Goal: Transaction & Acquisition: Purchase product/service

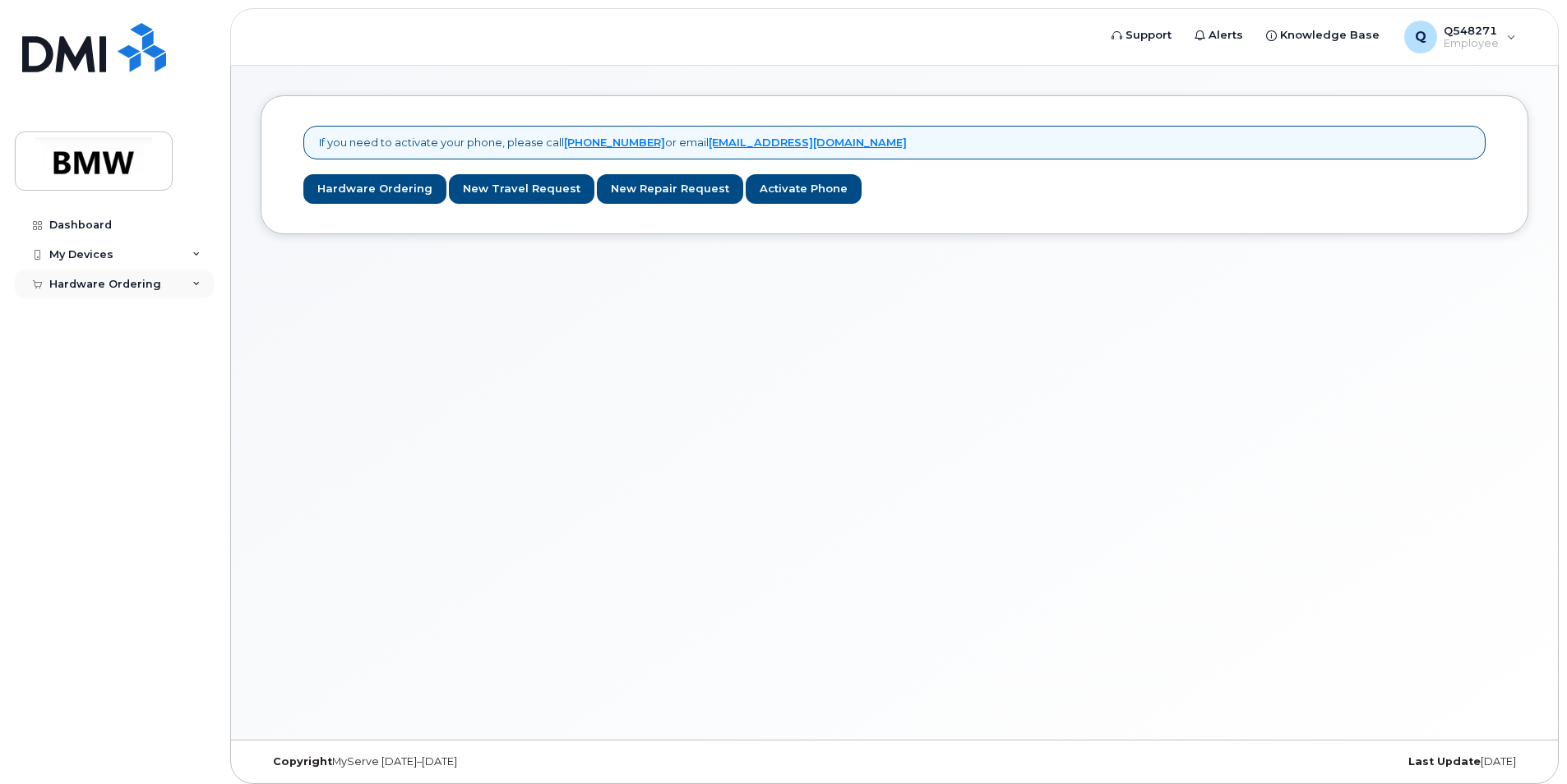
click at [189, 284] on div "Hardware Ordering" at bounding box center [115, 284] width 199 height 30
click at [100, 308] on div "New Order" at bounding box center [87, 314] width 63 height 15
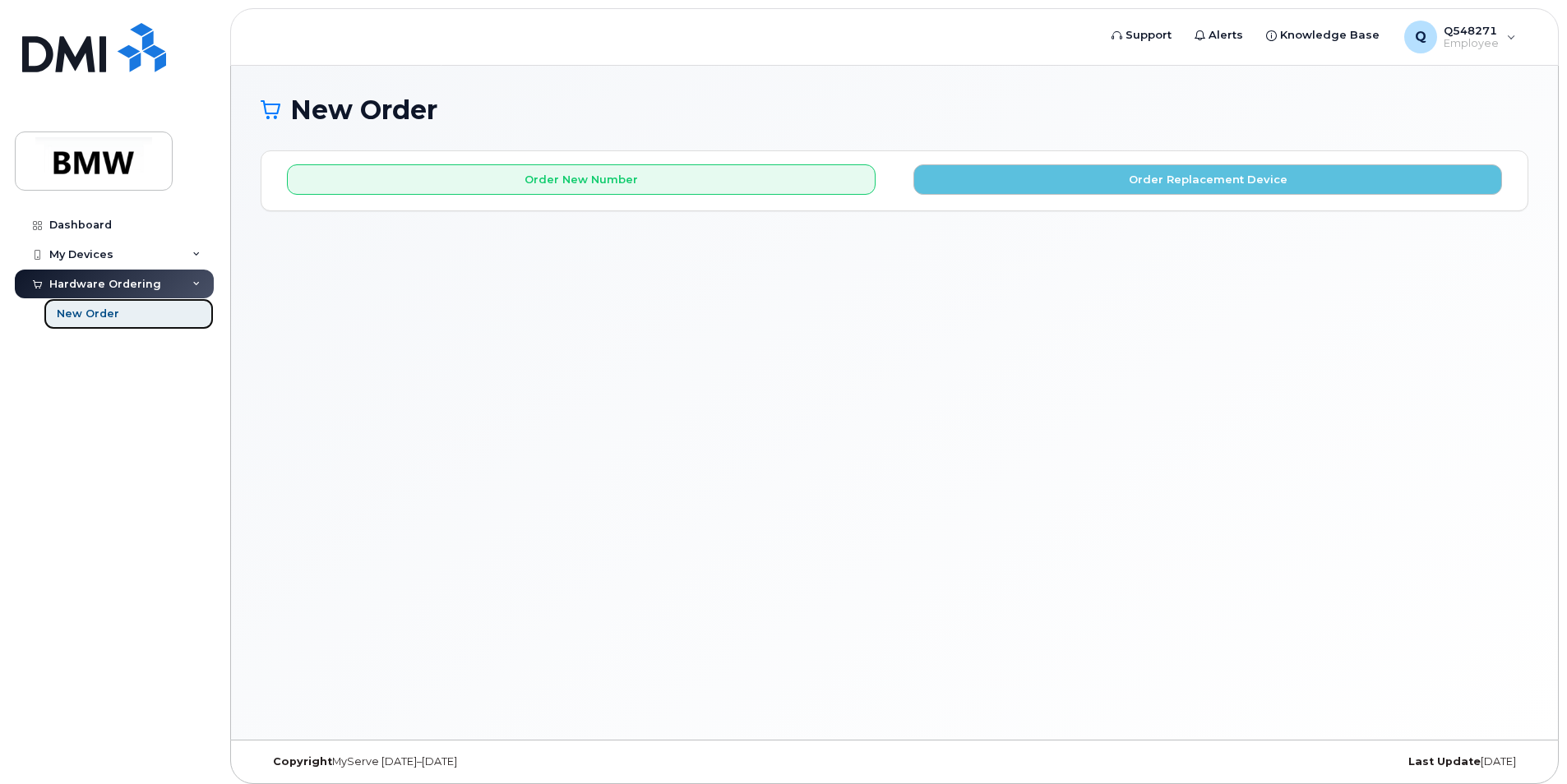
click at [104, 316] on div "New Order" at bounding box center [87, 314] width 63 height 15
click at [197, 252] on icon at bounding box center [196, 254] width 8 height 8
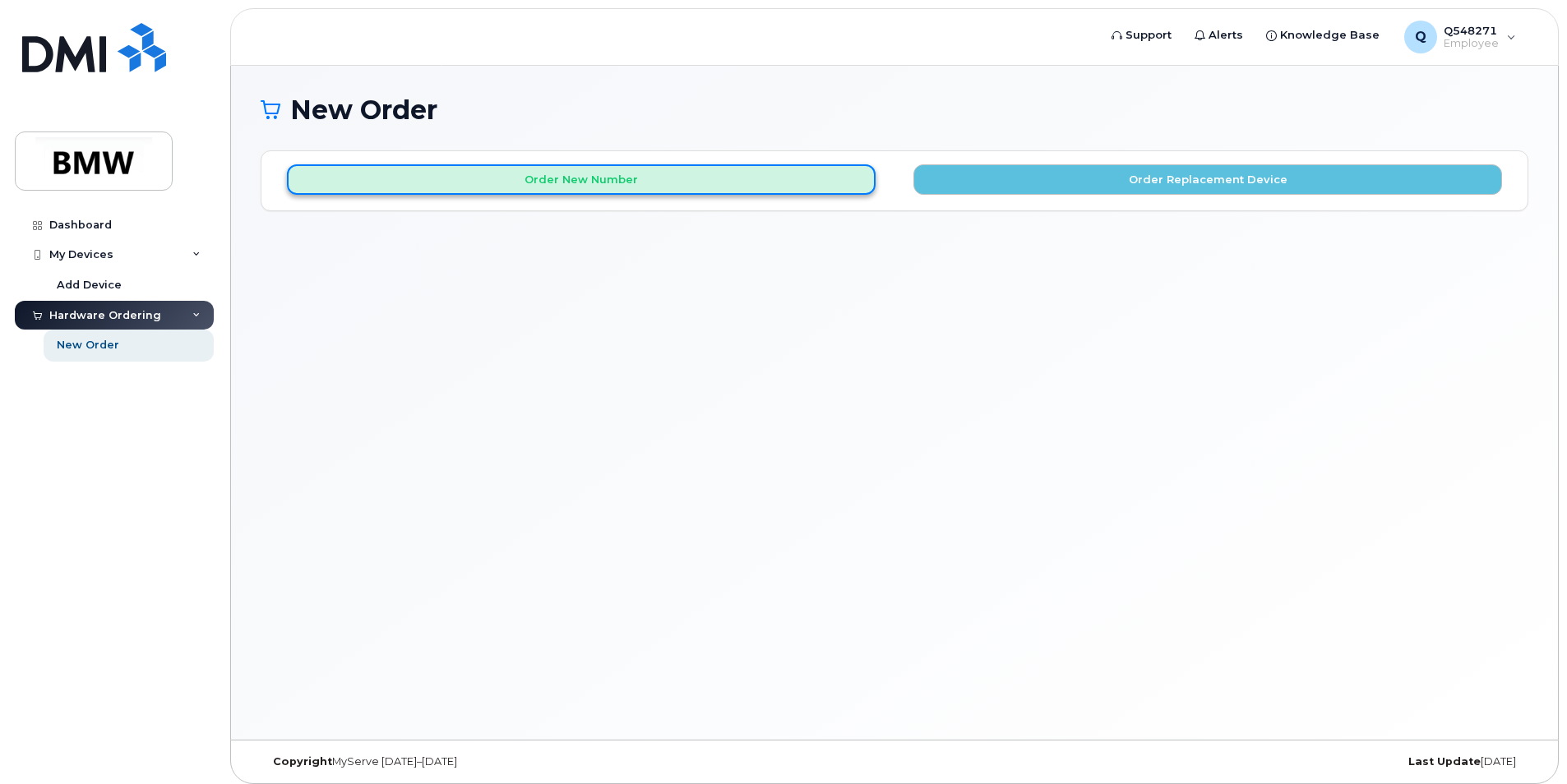
click at [563, 181] on button "Order New Number" at bounding box center [581, 179] width 589 height 30
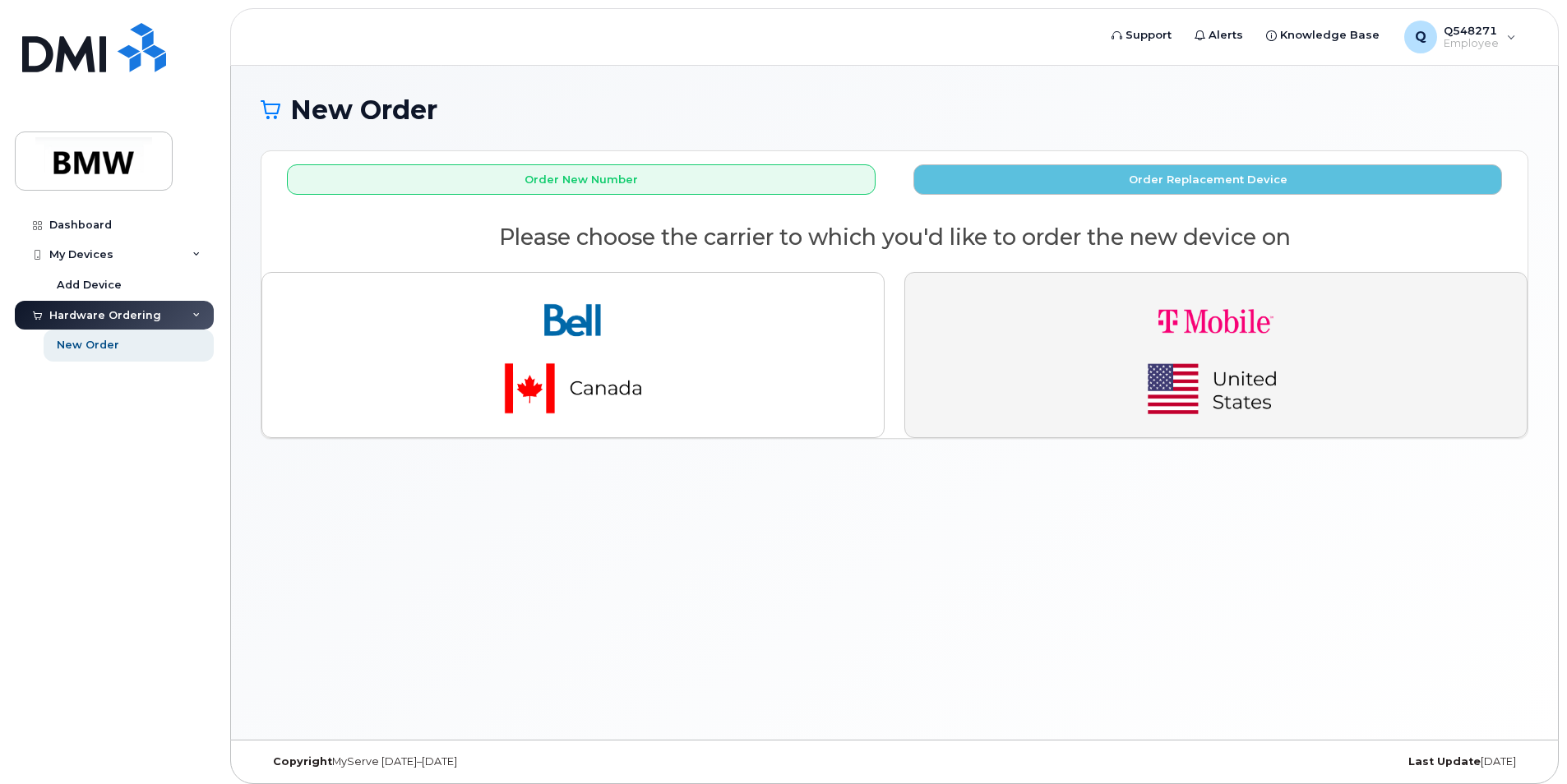
click at [1153, 353] on img "button" at bounding box center [1216, 355] width 230 height 138
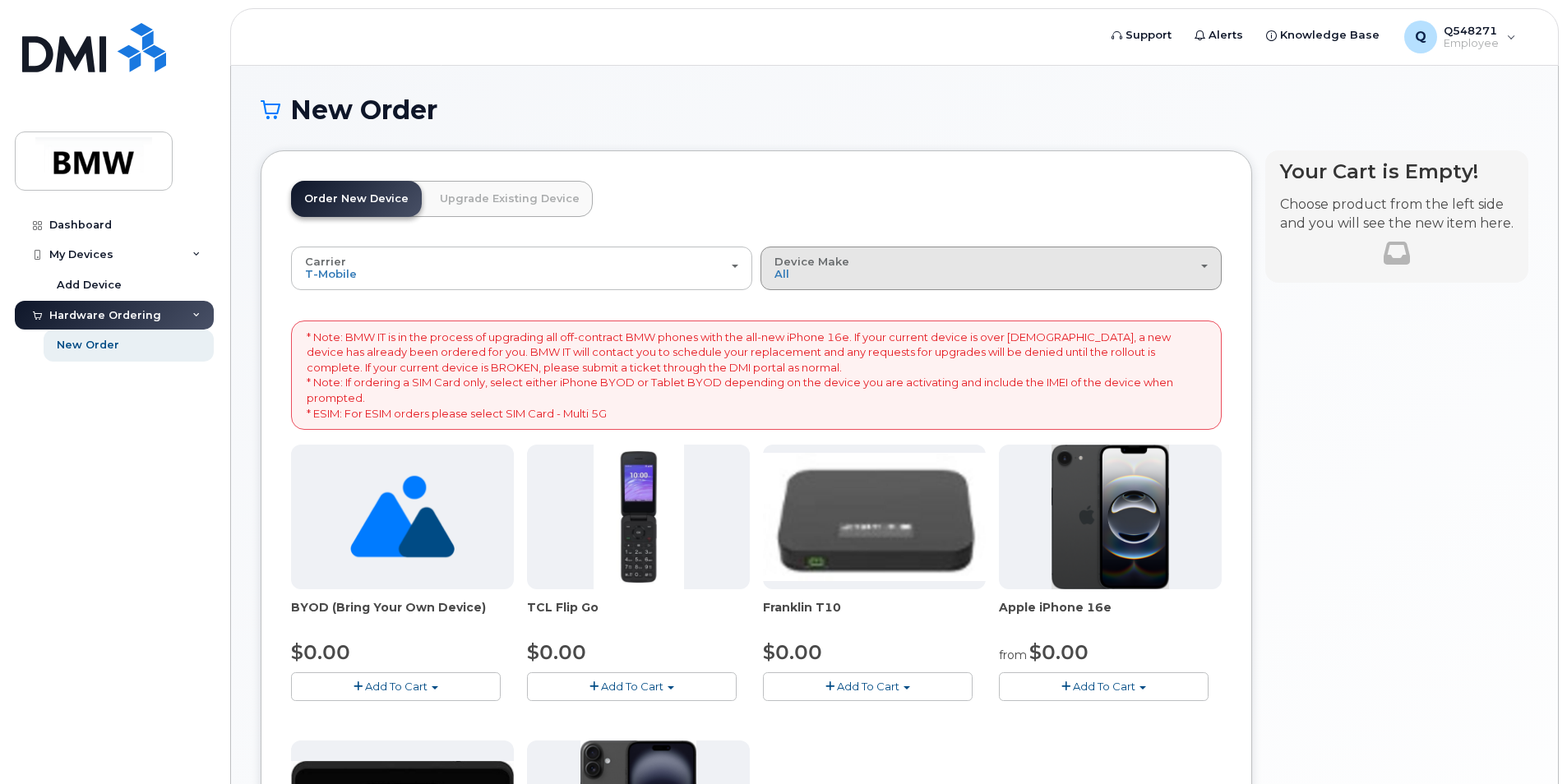
click at [926, 273] on div "Device Make All Cell Phone iPhone Modem" at bounding box center [991, 268] width 433 height 25
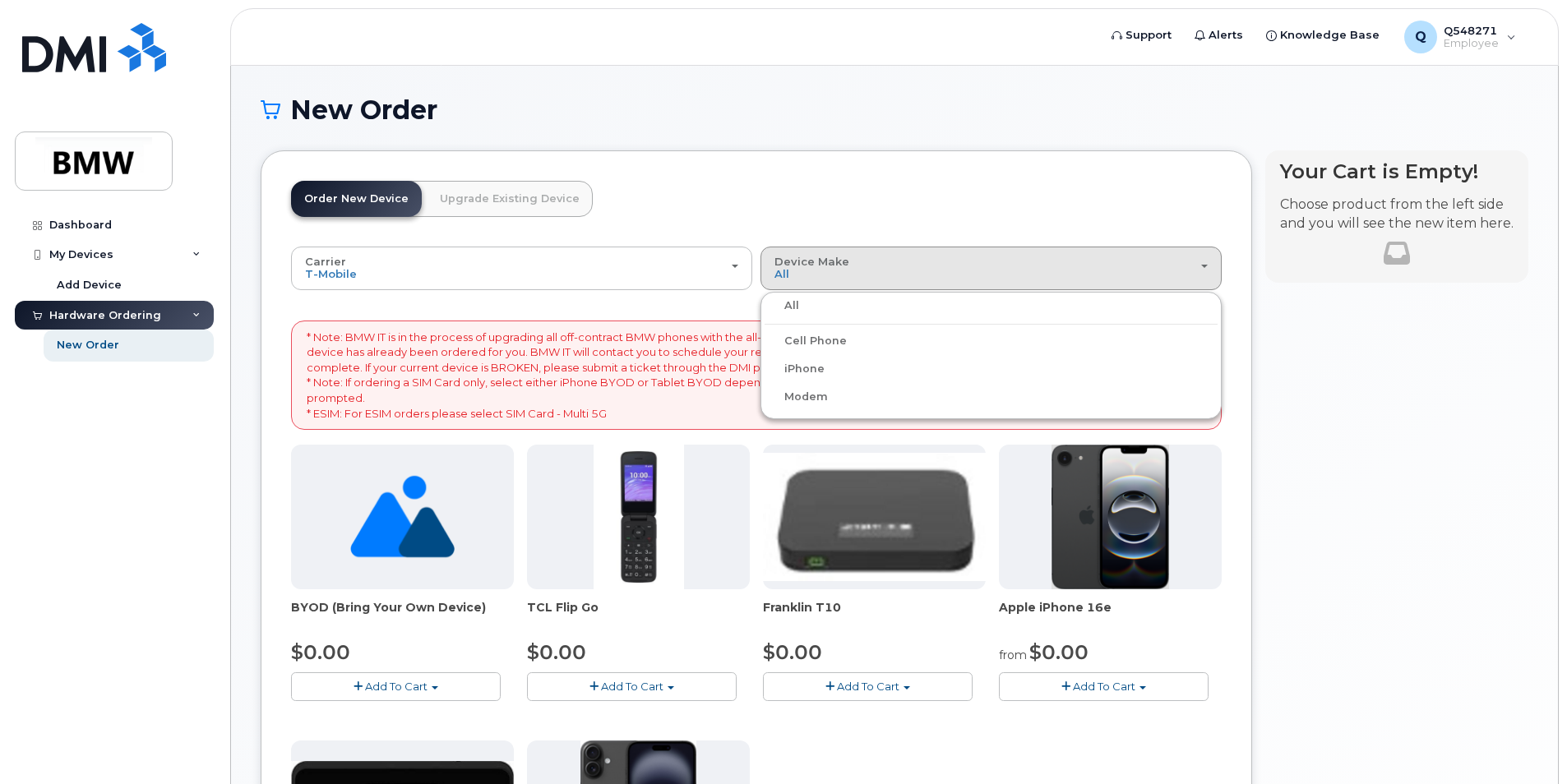
click at [810, 370] on label "iPhone" at bounding box center [795, 369] width 60 height 20
click at [0, 0] on input "iPhone" at bounding box center [0, 0] width 0 height 0
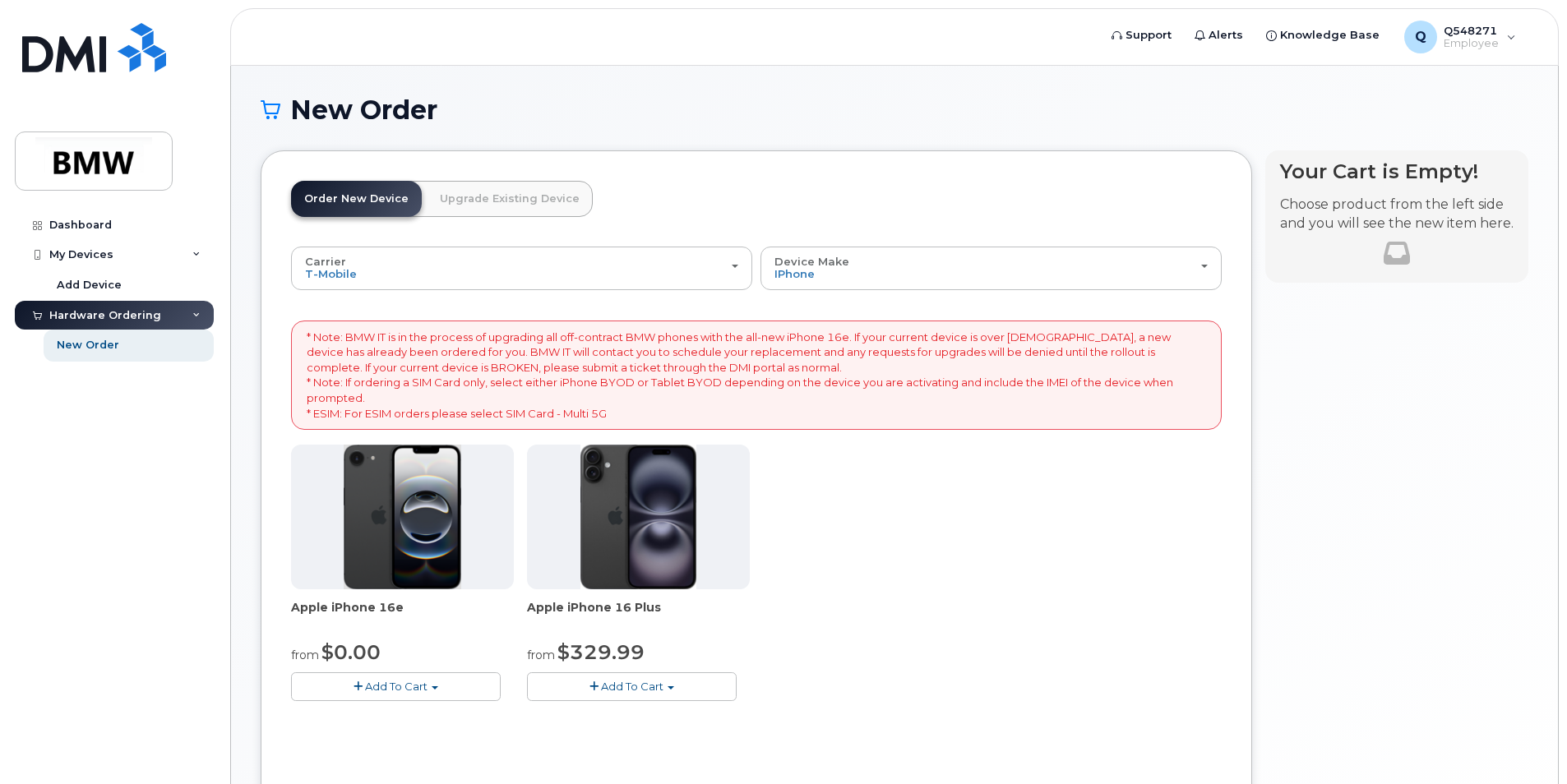
scroll to position [133, 0]
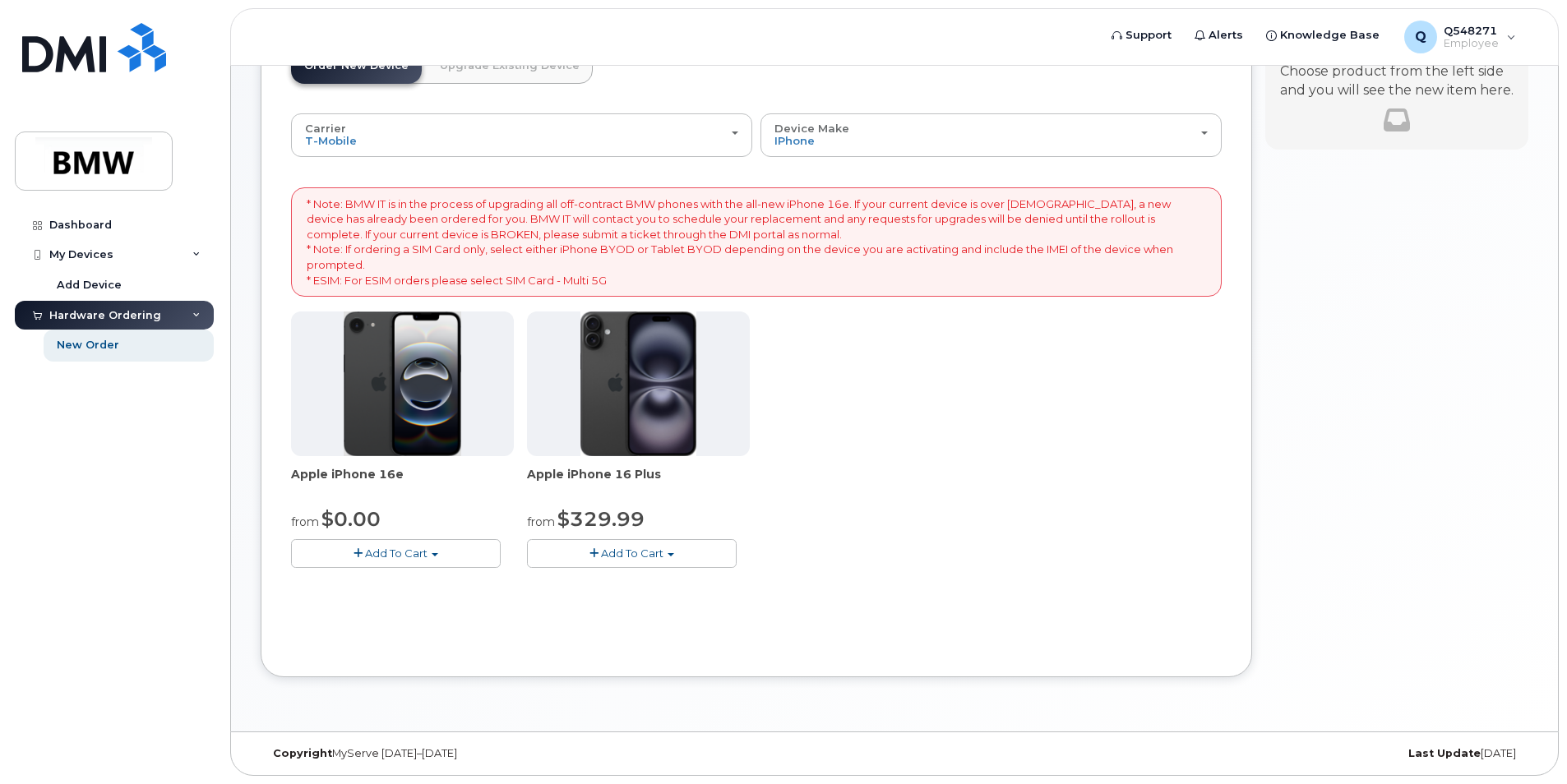
click at [364, 554] on button "Add To Cart" at bounding box center [396, 553] width 209 height 29
click at [485, 581] on link "$0.00 - 30 Month Activation (128GB)" at bounding box center [413, 584] width 237 height 21
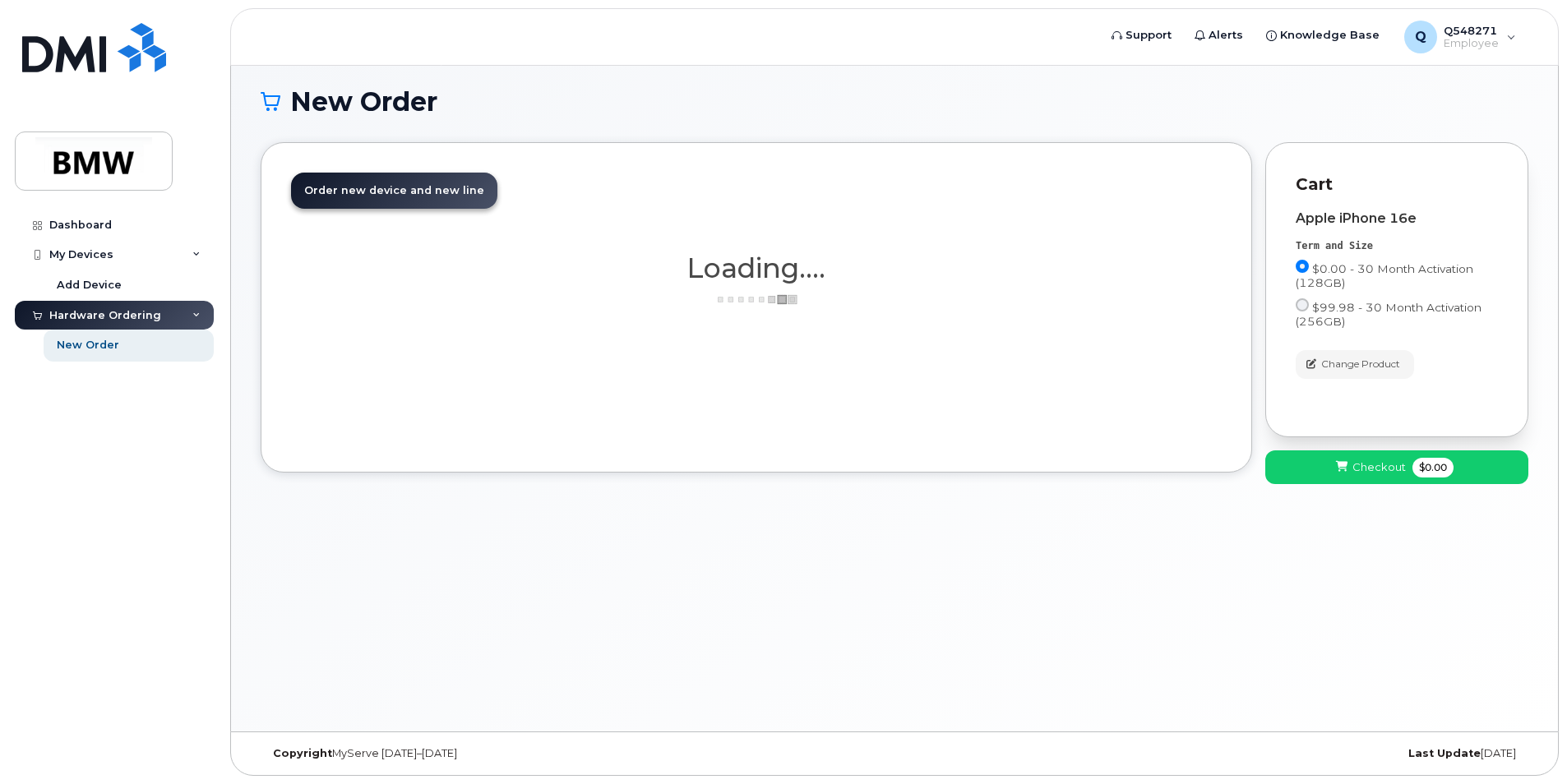
scroll to position [8, 0]
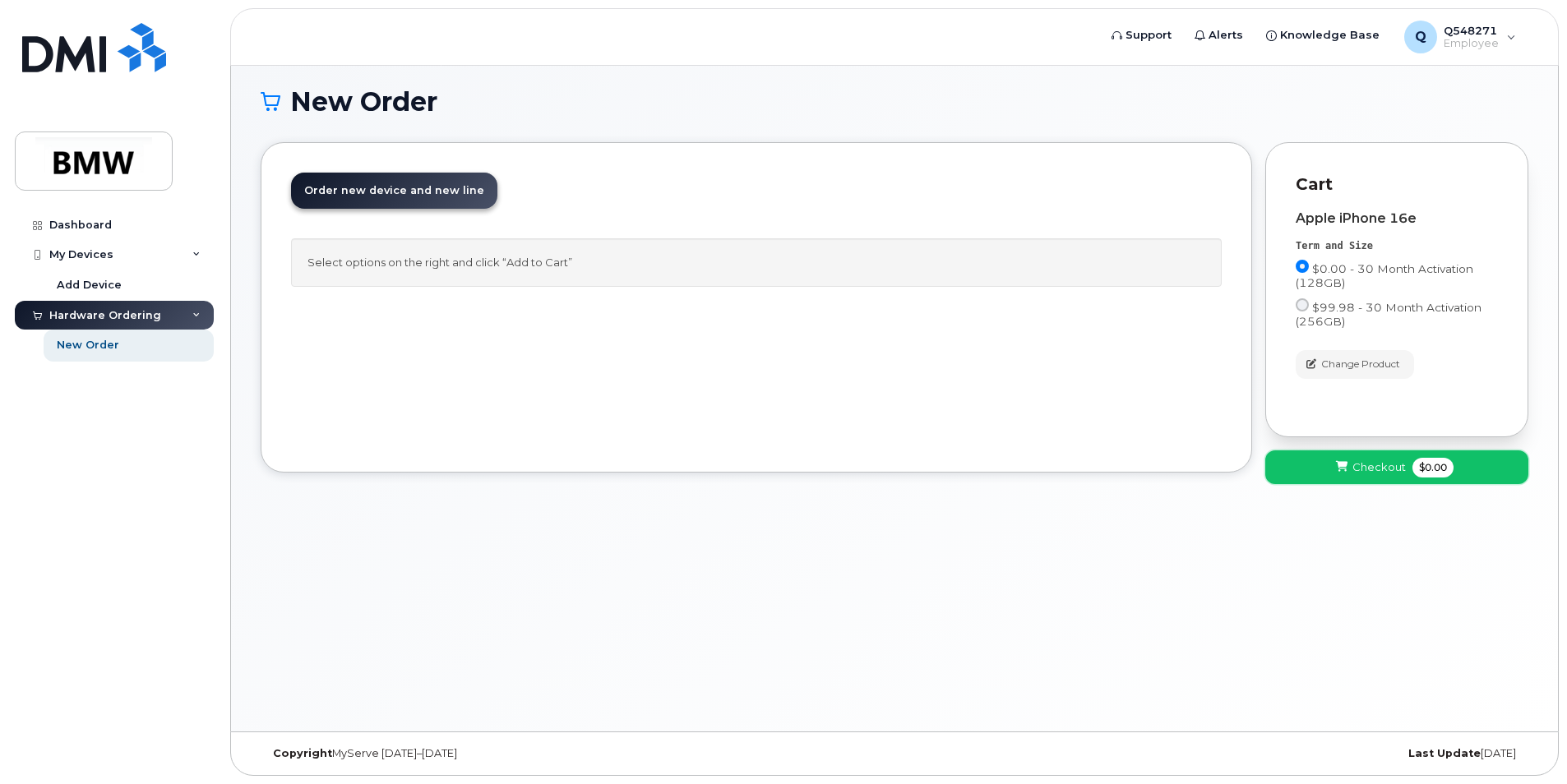
click at [1342, 465] on icon at bounding box center [1342, 467] width 11 height 10
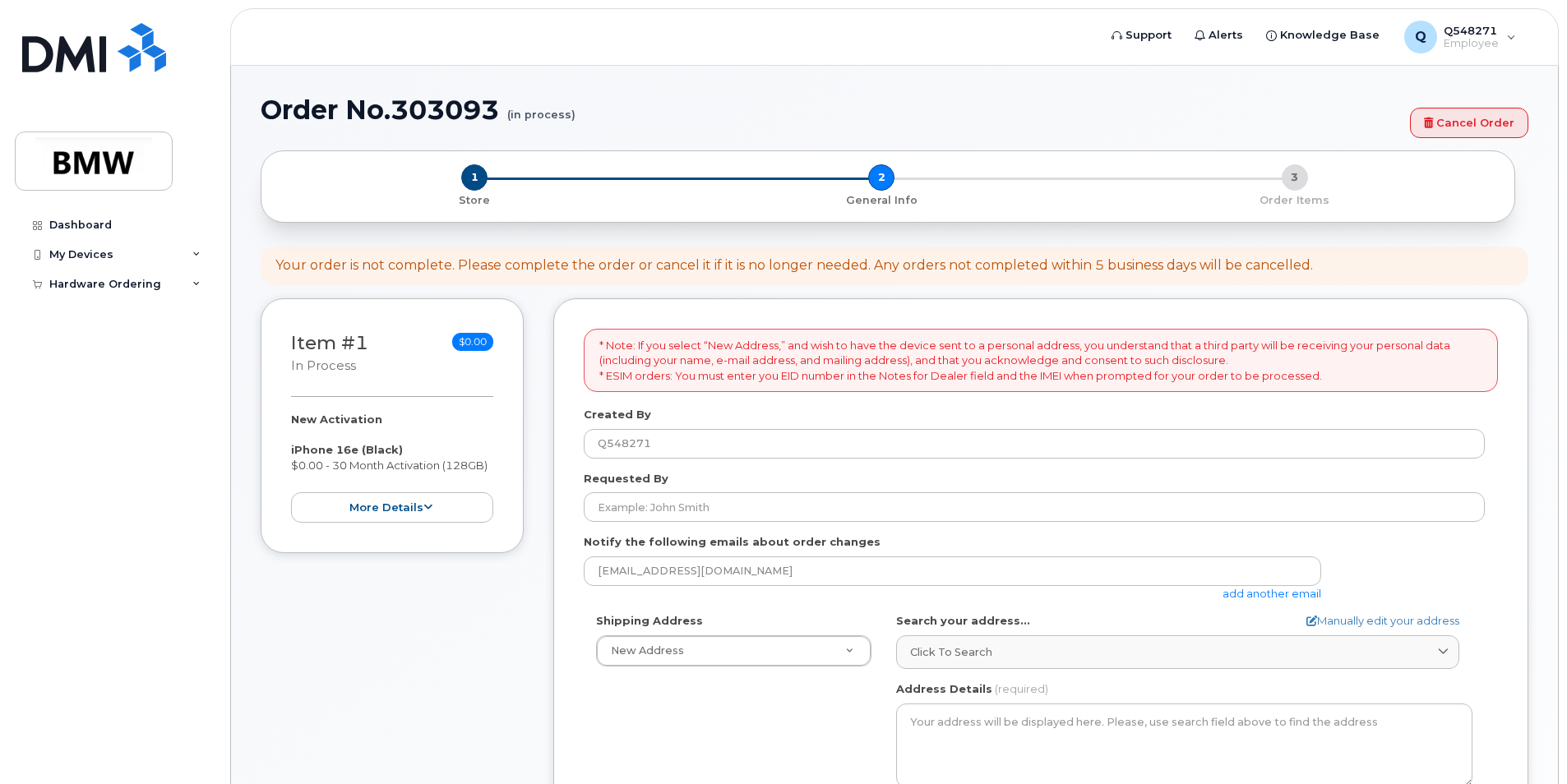
select select
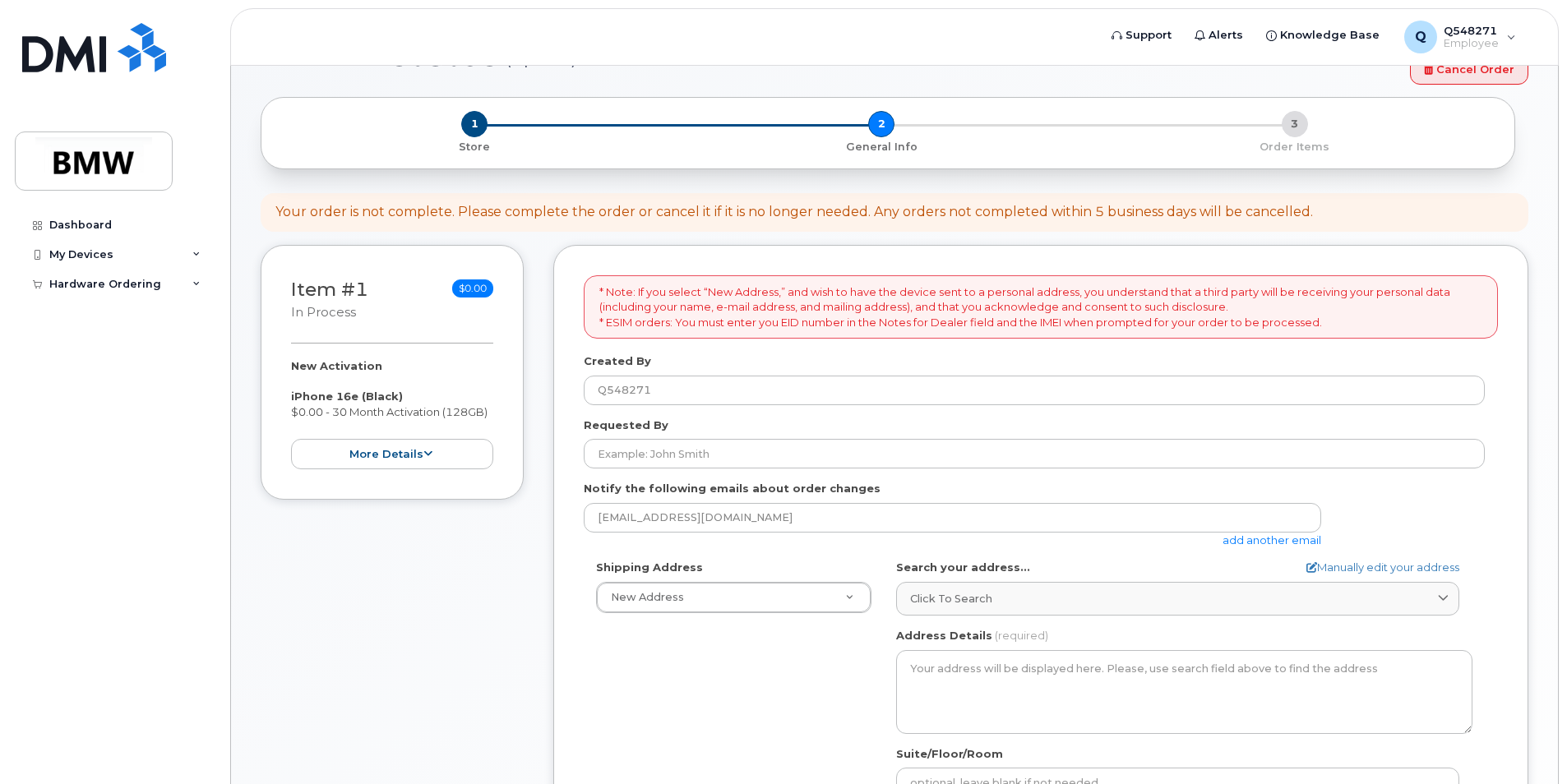
scroll to position [83, 0]
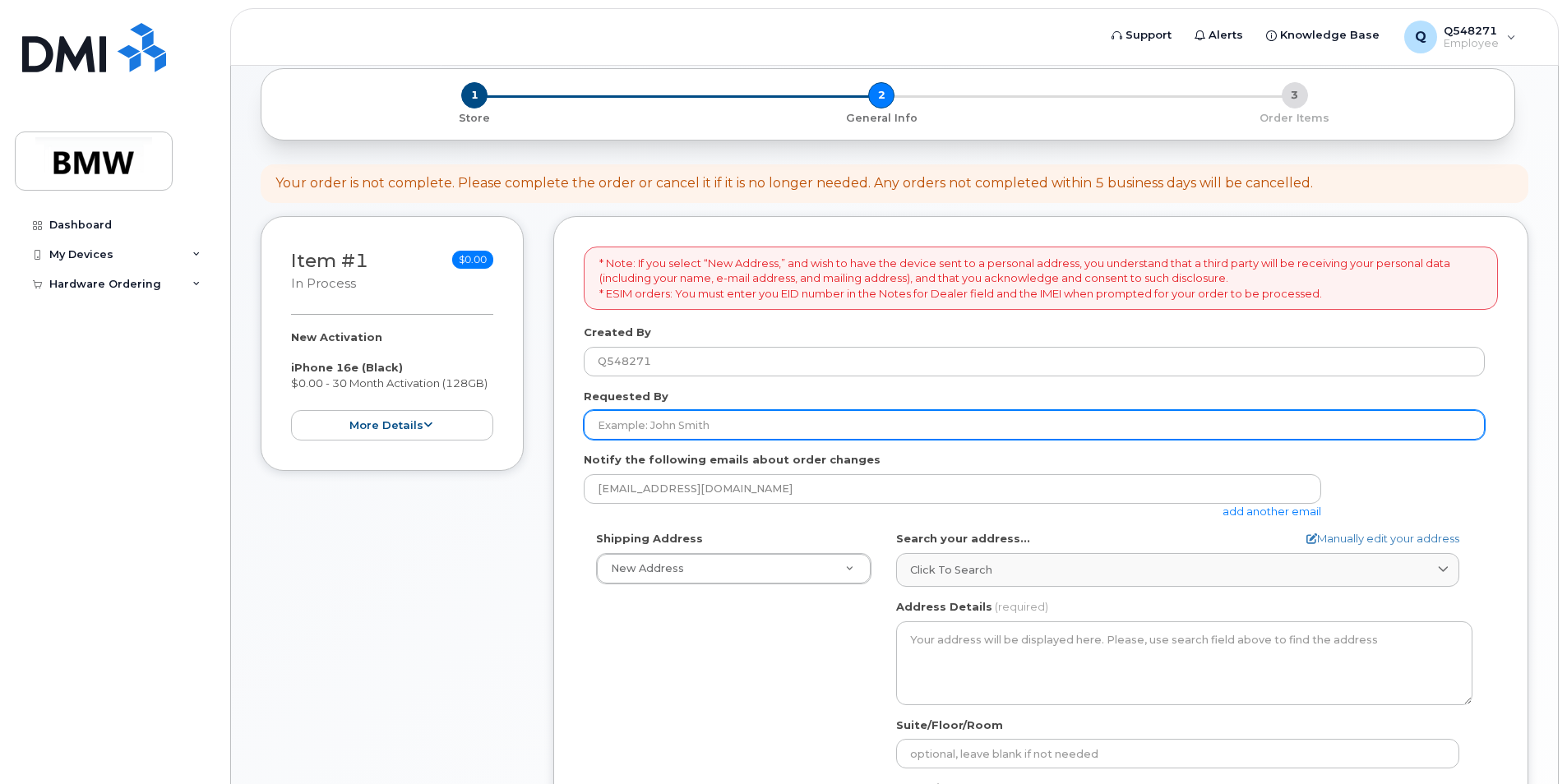
click at [636, 429] on input "Requested By" at bounding box center [1033, 425] width 901 height 30
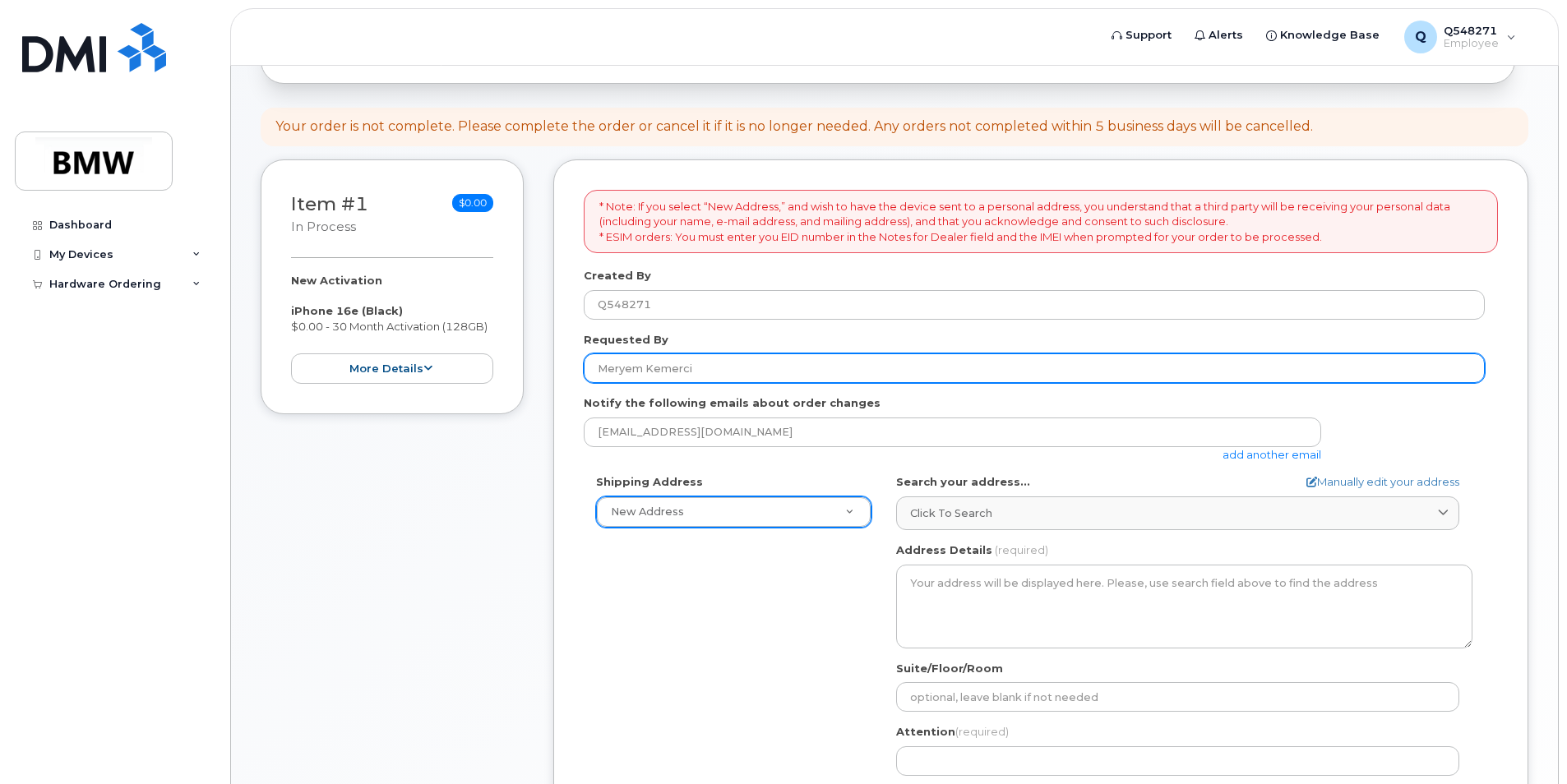
scroll to position [247, 0]
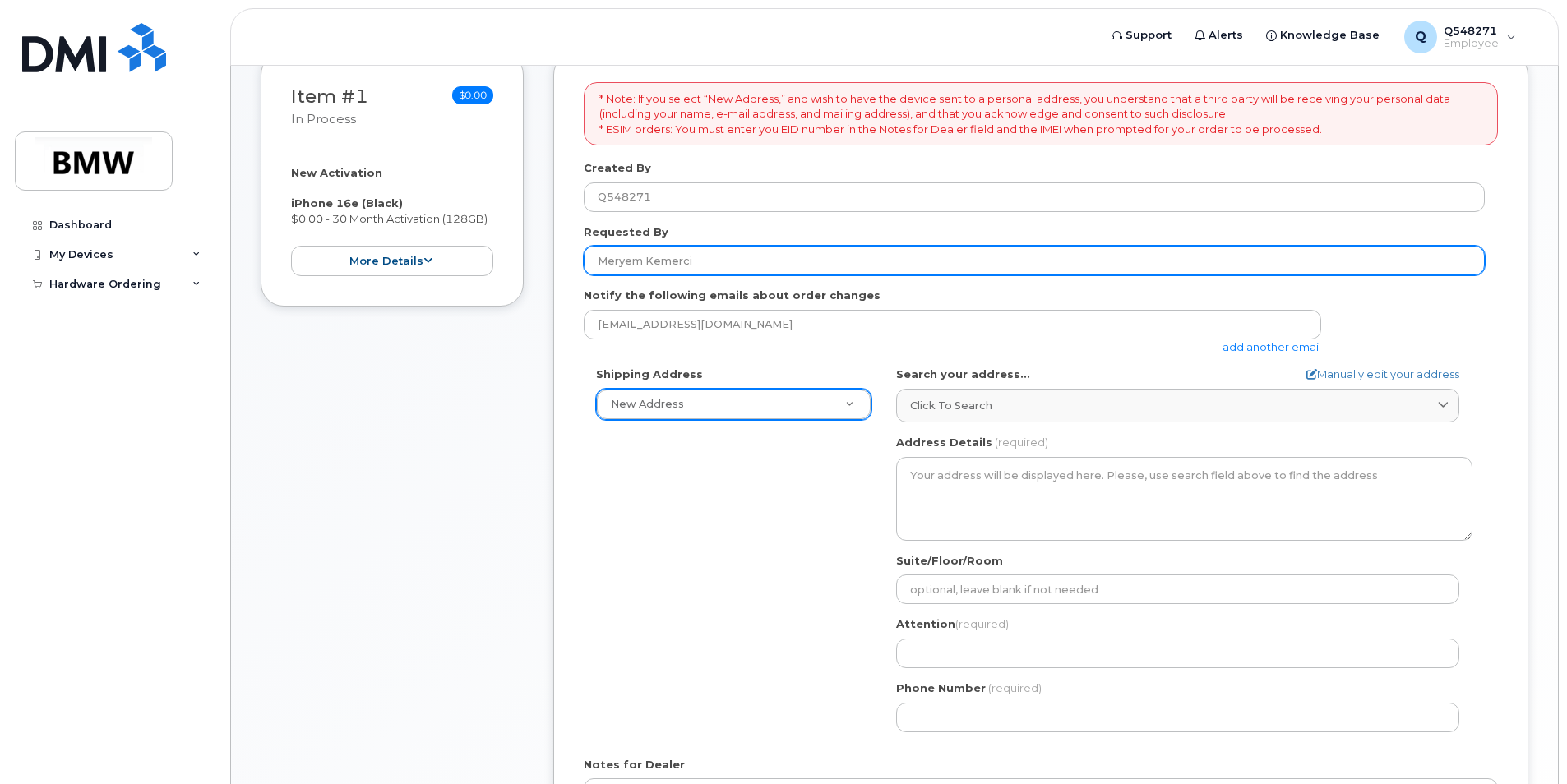
type input "Meryem Kemerci"
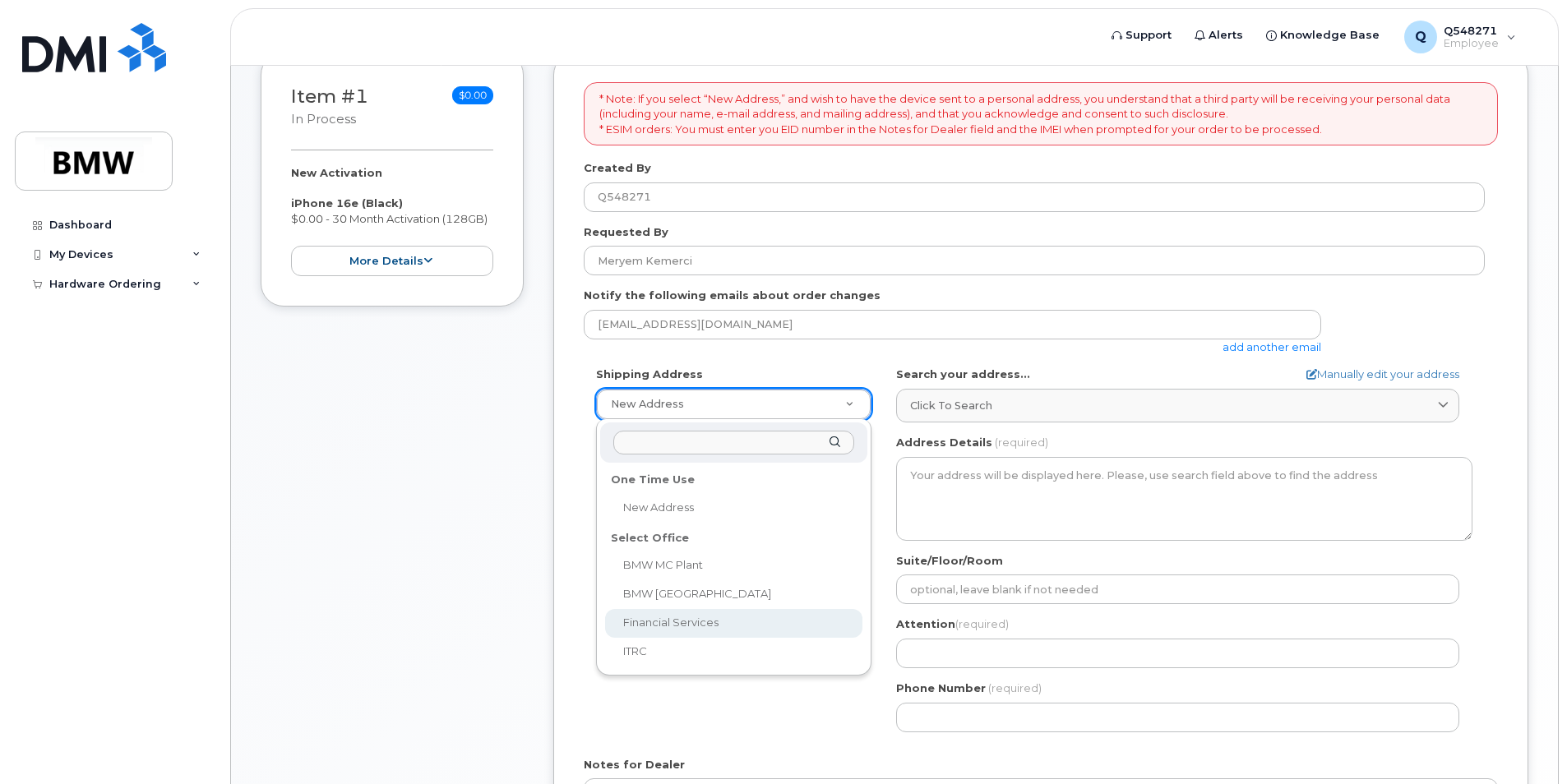
select select
type textarea "1400 City View Dr COLUMBUS OH 43215-1078 UNITED STATES Columbus Ohio 43215-1078"
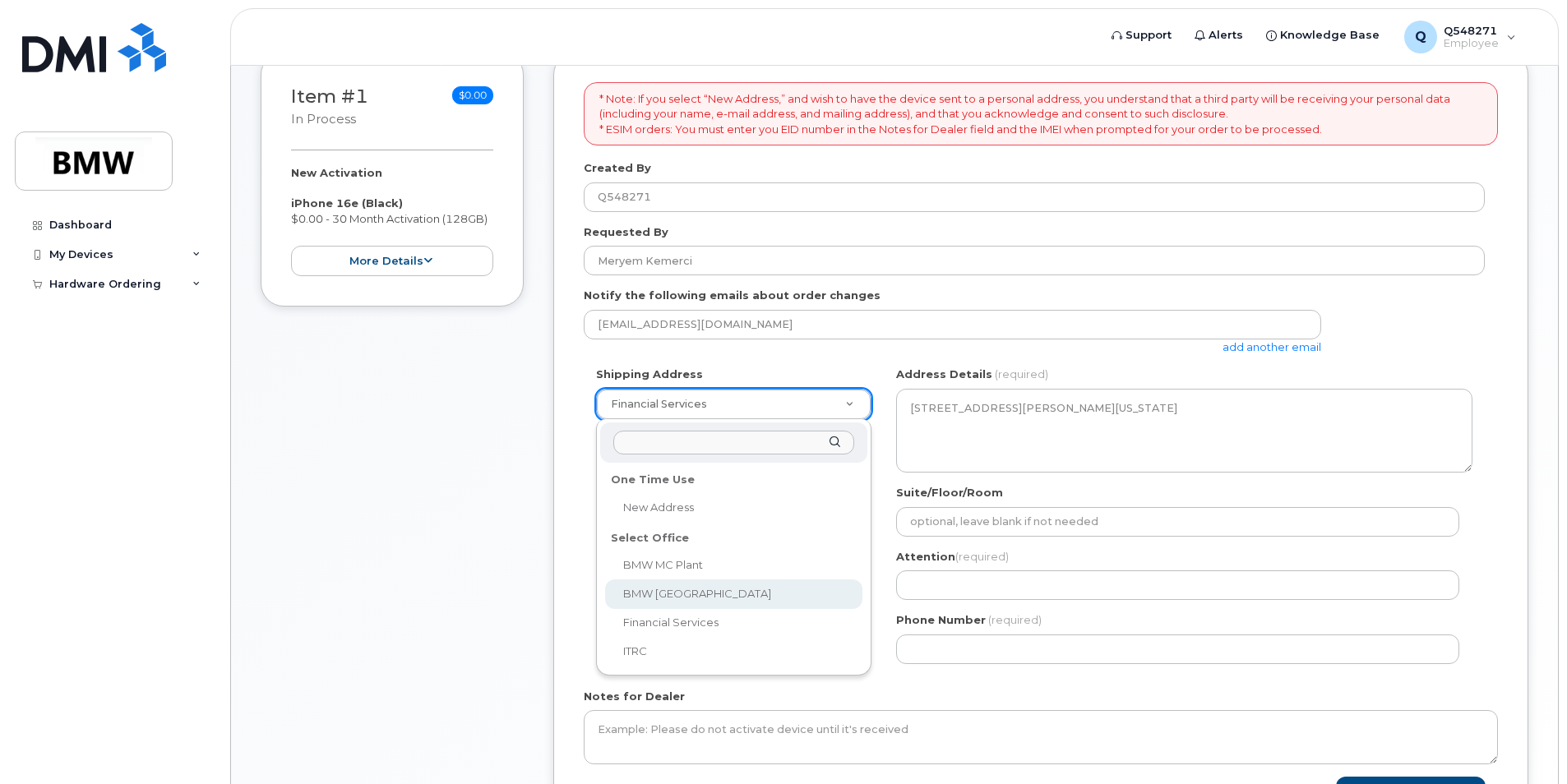
select select
type textarea "200 BMW Drive Woodcliff Lake NJ 07677 Woodcliff Lake New Jersey 07677"
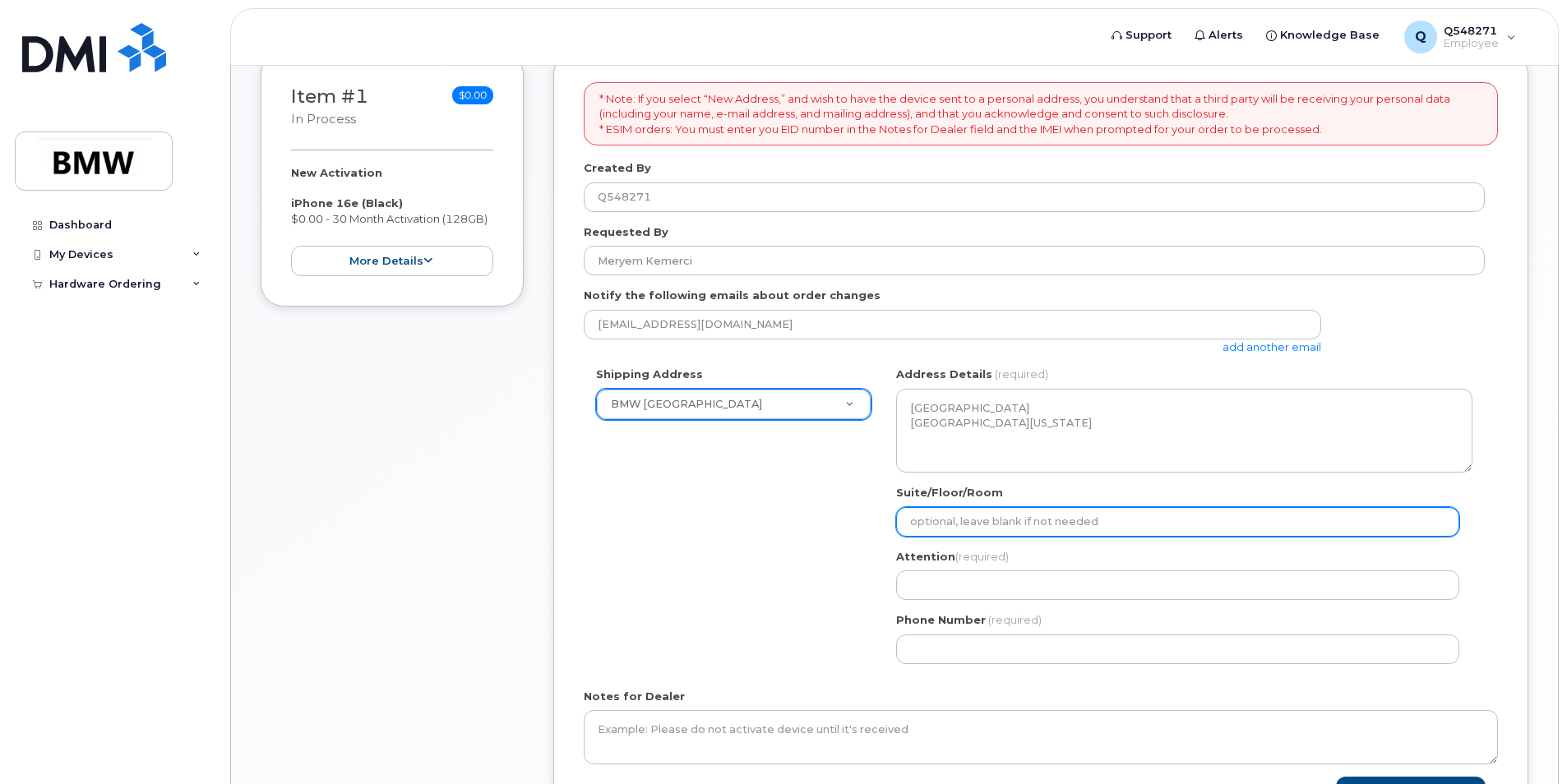
click at [1034, 524] on input "Suite/Floor/Room" at bounding box center [1178, 522] width 564 height 30
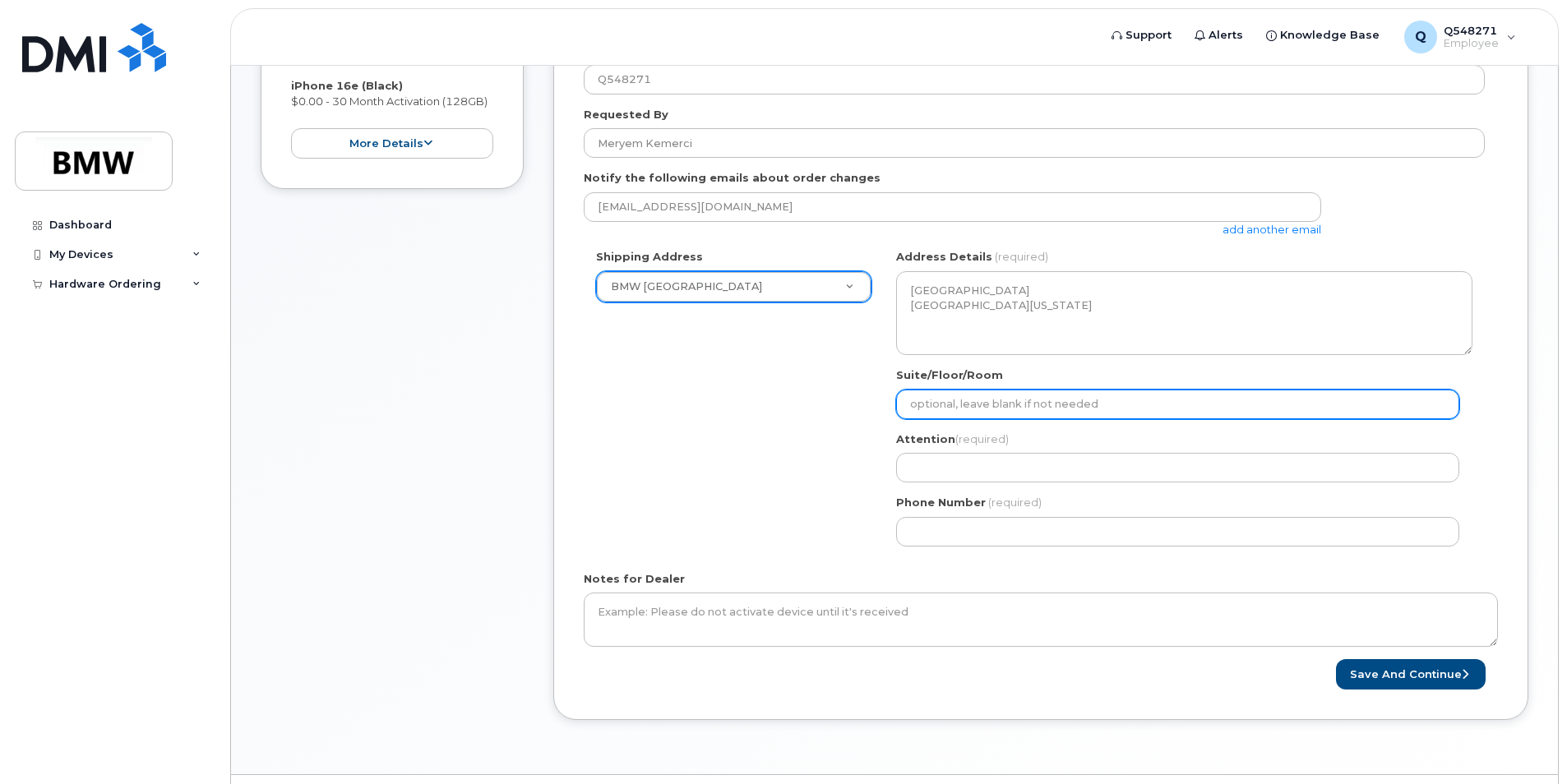
scroll to position [407, 0]
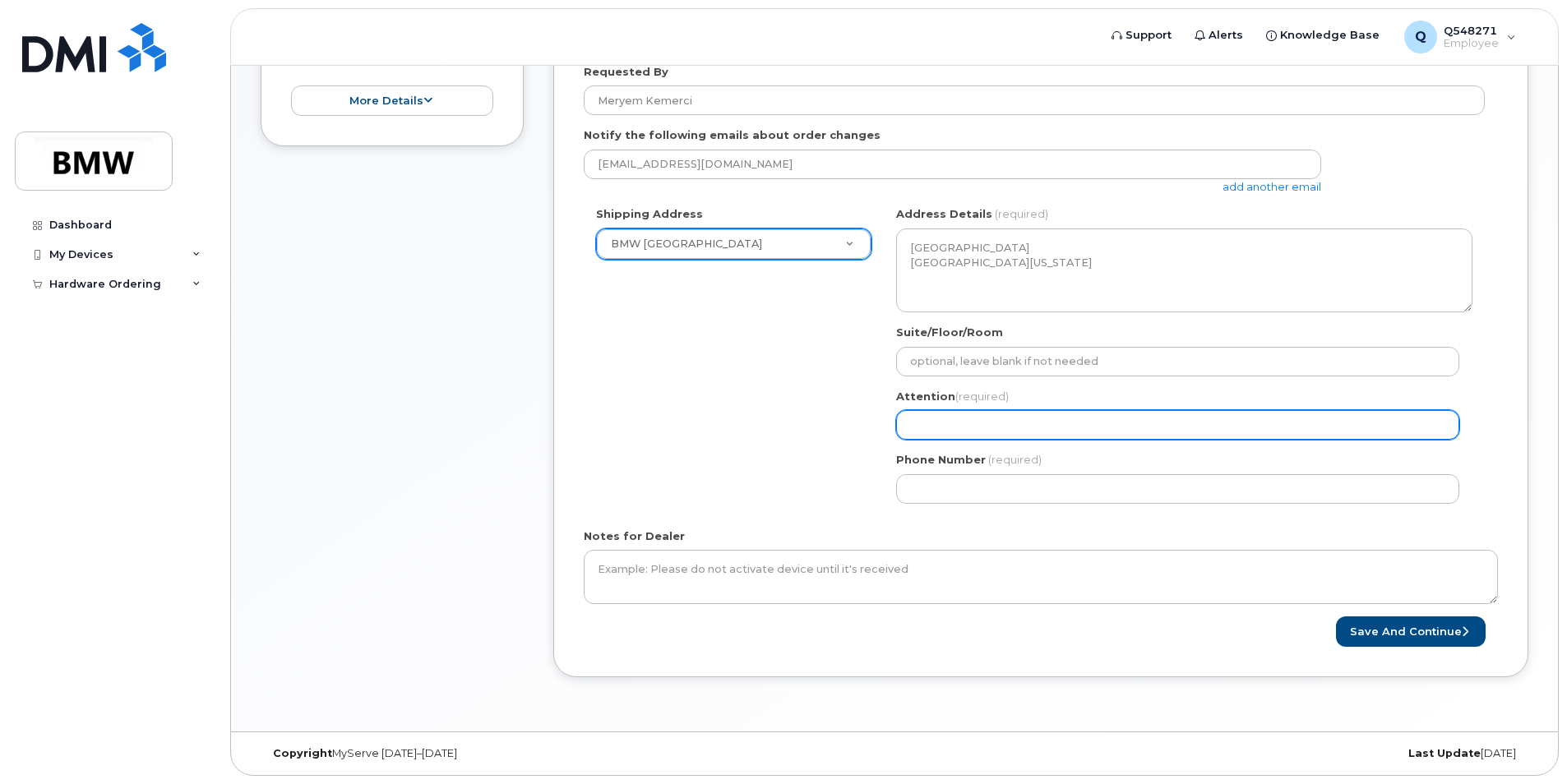
click at [967, 426] on input "Attention (required)" at bounding box center [1178, 425] width 564 height 30
select select
type input "M"
select select
type input "Me"
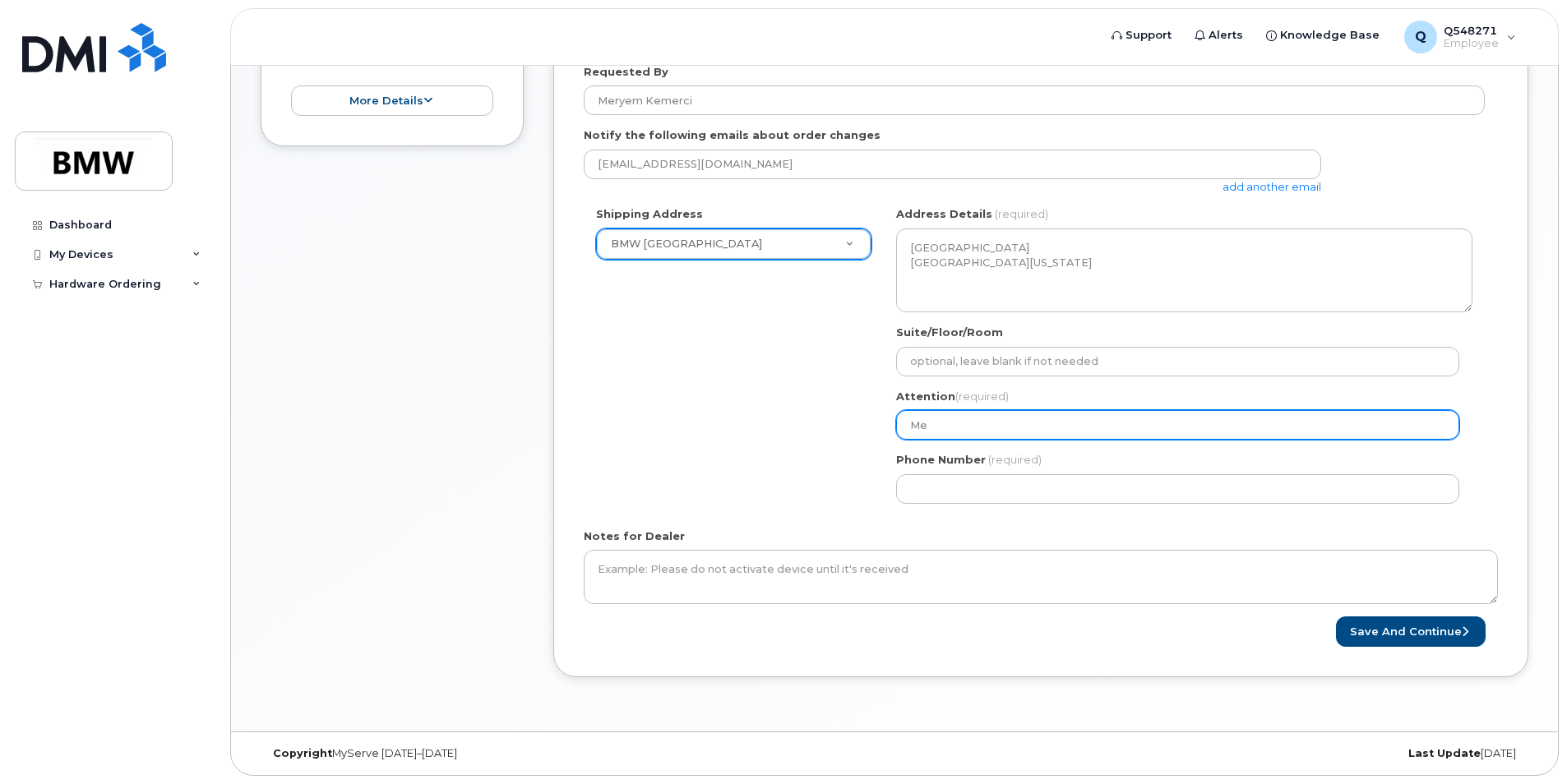
select select
type input "Mer"
select select
type input "Merye"
select select
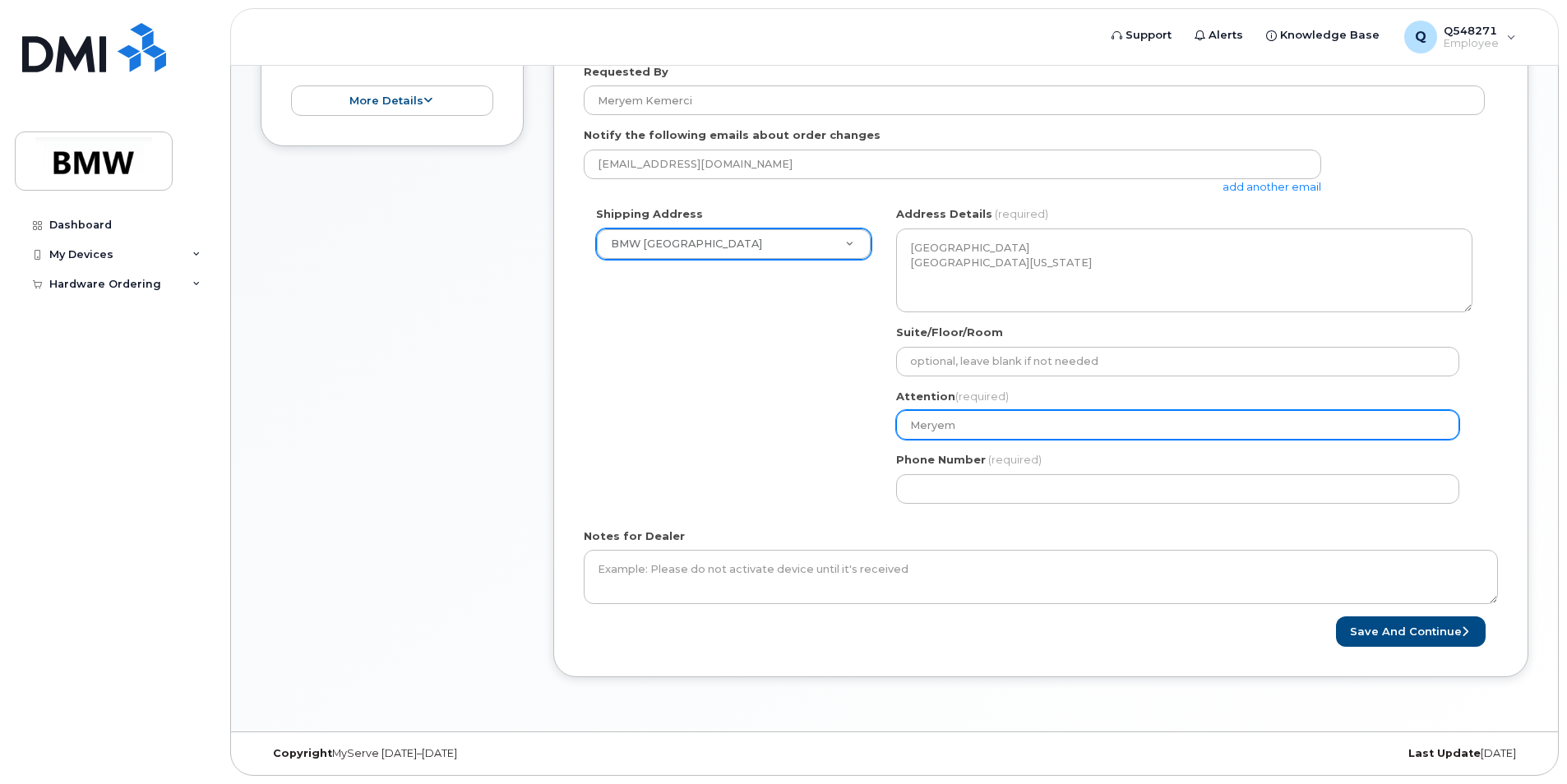
type input "Meryem"
select select
type input "Meryem K"
select select
type input "Meryem Ke"
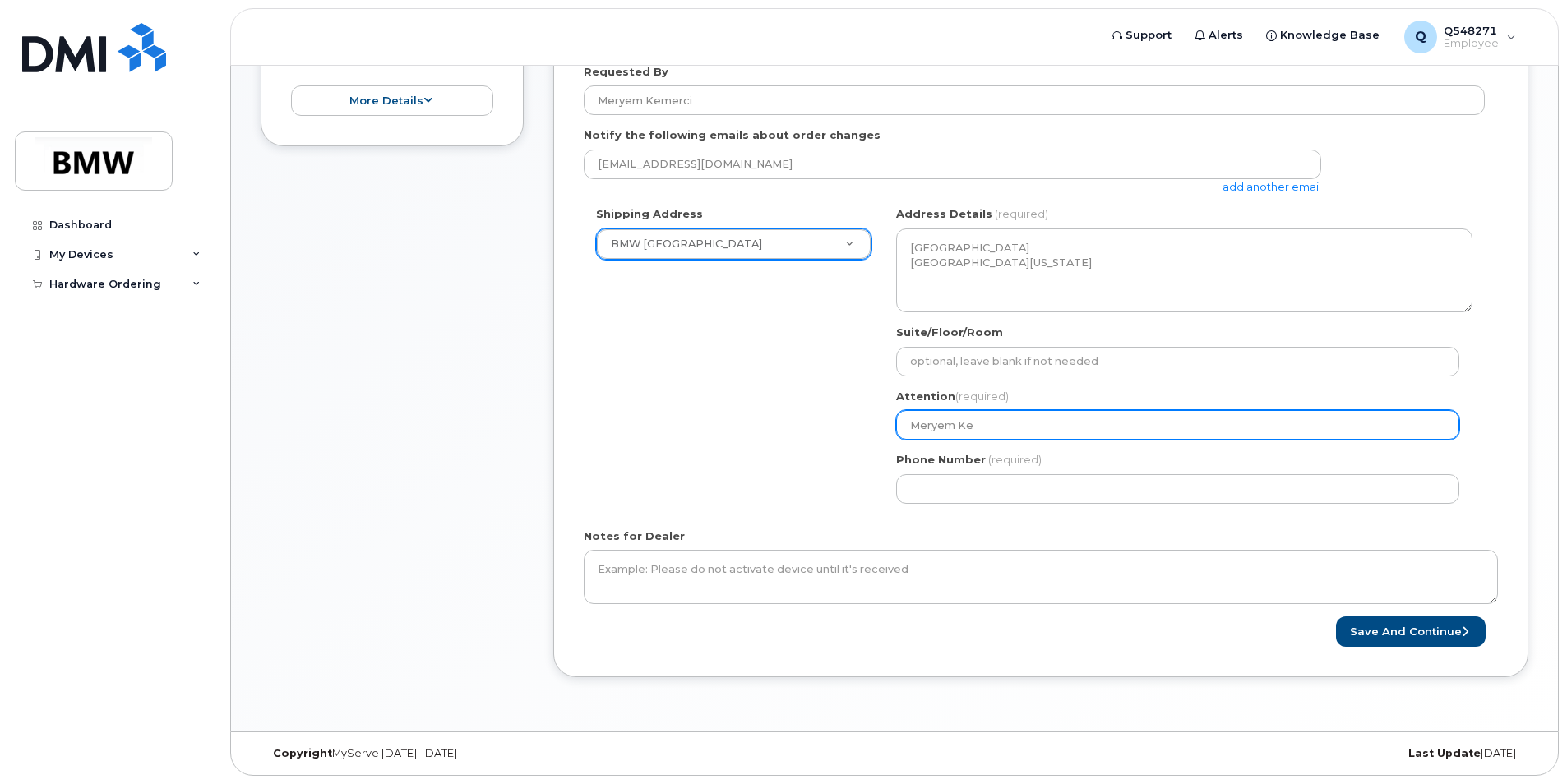
select select
type input "Meryem Kem"
select select
type input "Meryem Keme"
select select
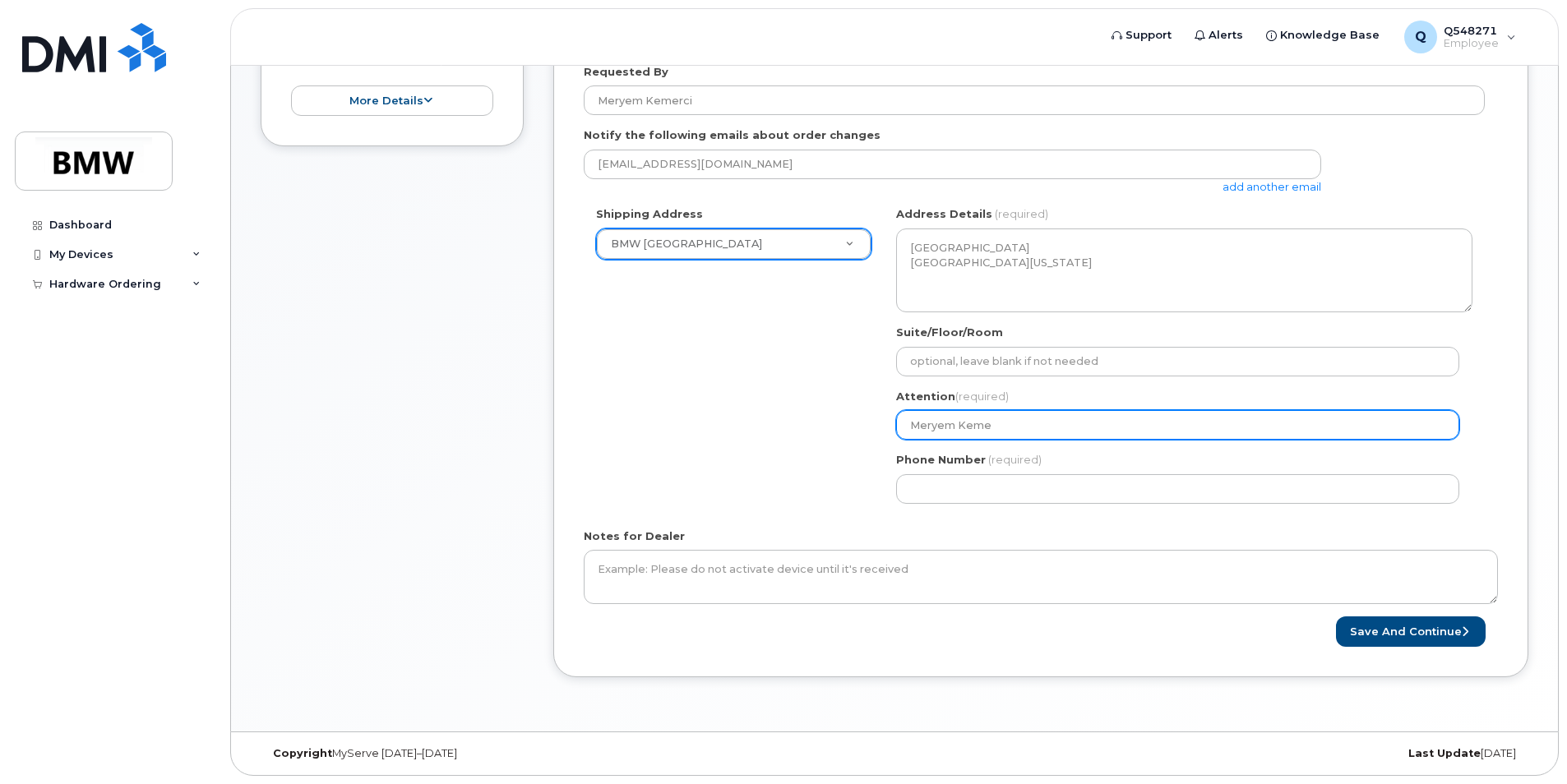
type input "Meryem Kemer"
select select
type input "Meryem Kemerc"
select select
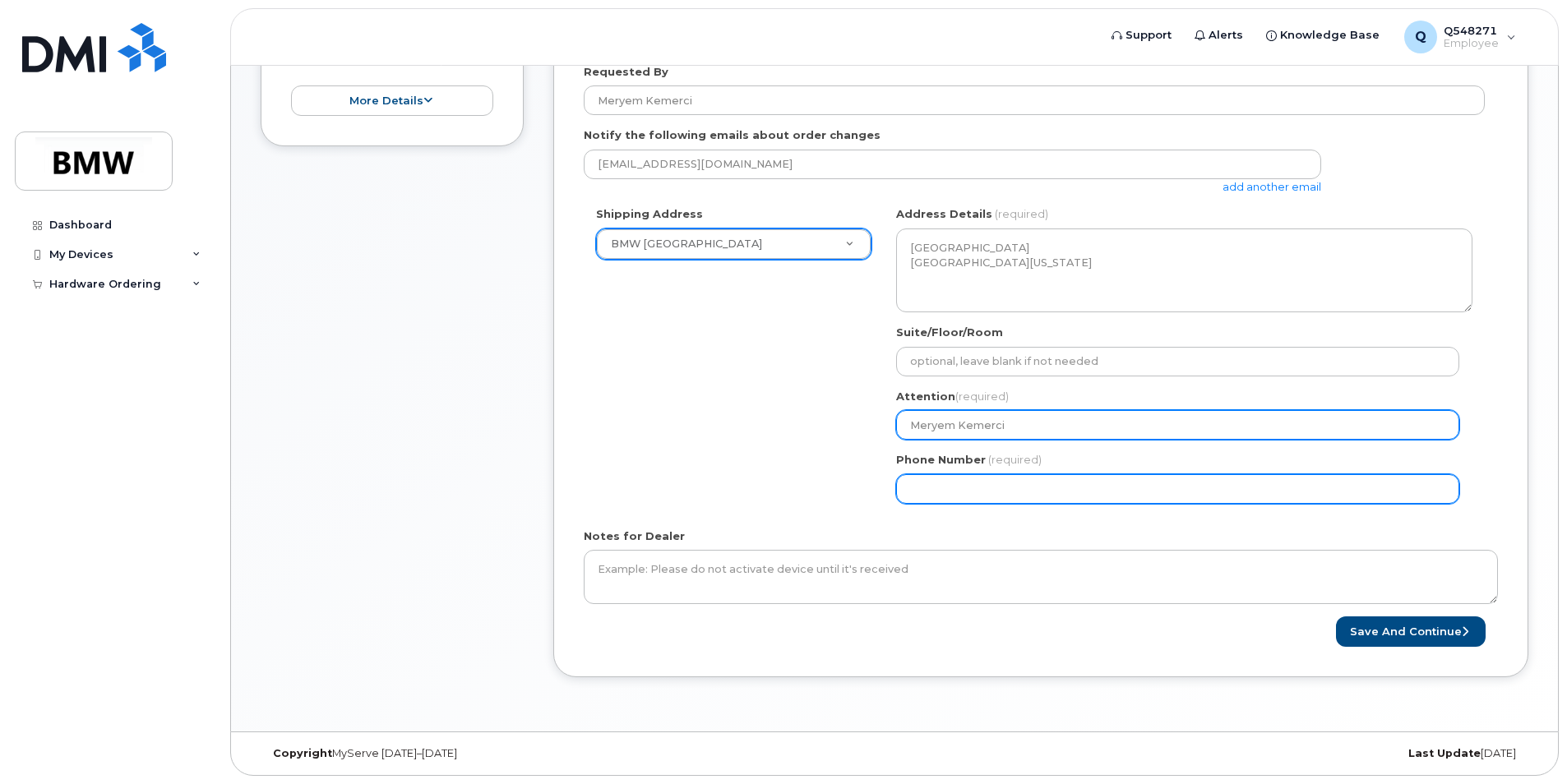
type input "Meryem Kemerci"
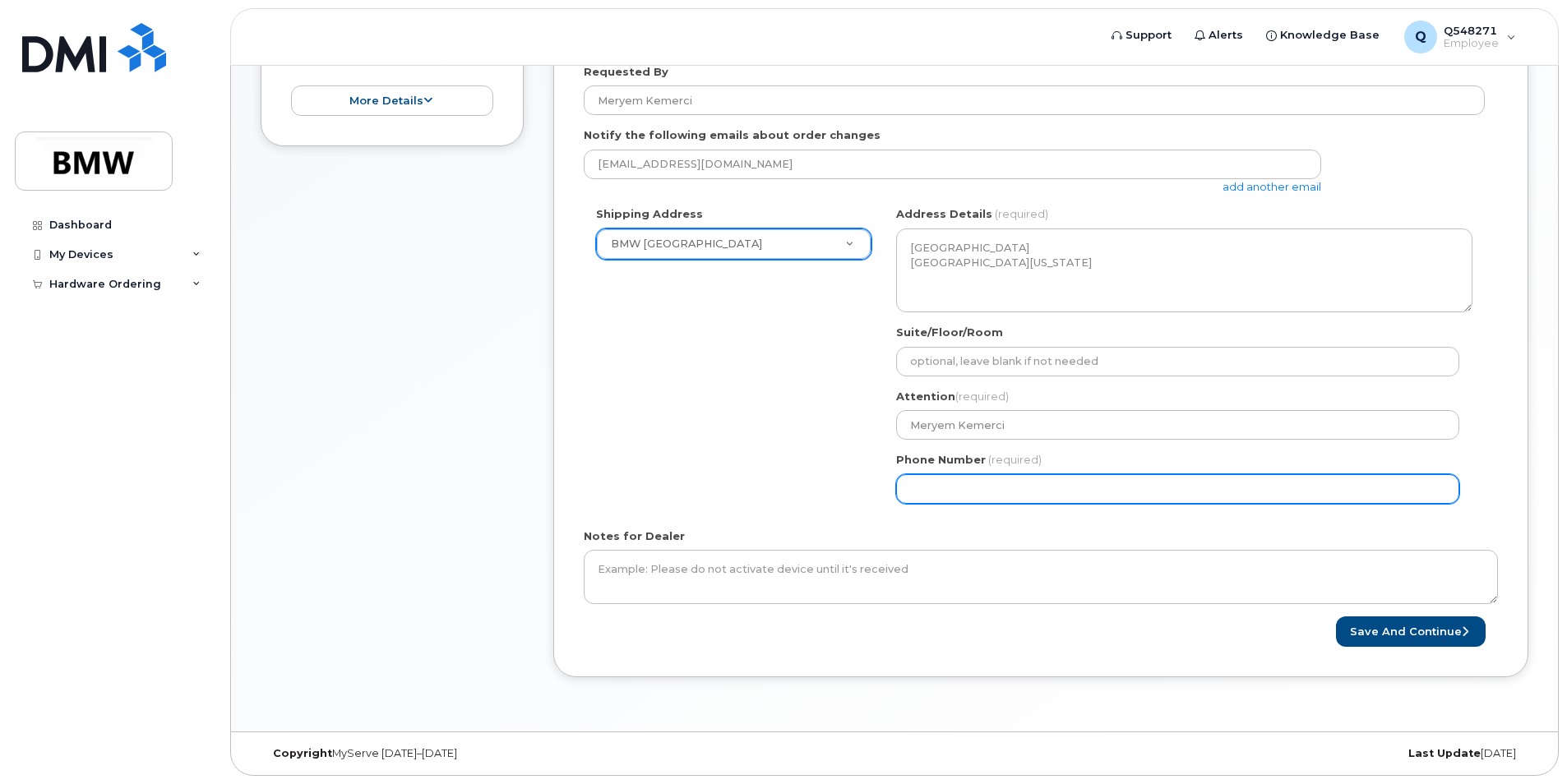
click at [961, 492] on input "Phone Number" at bounding box center [1178, 489] width 564 height 30
select select
type input "347572661"
select select
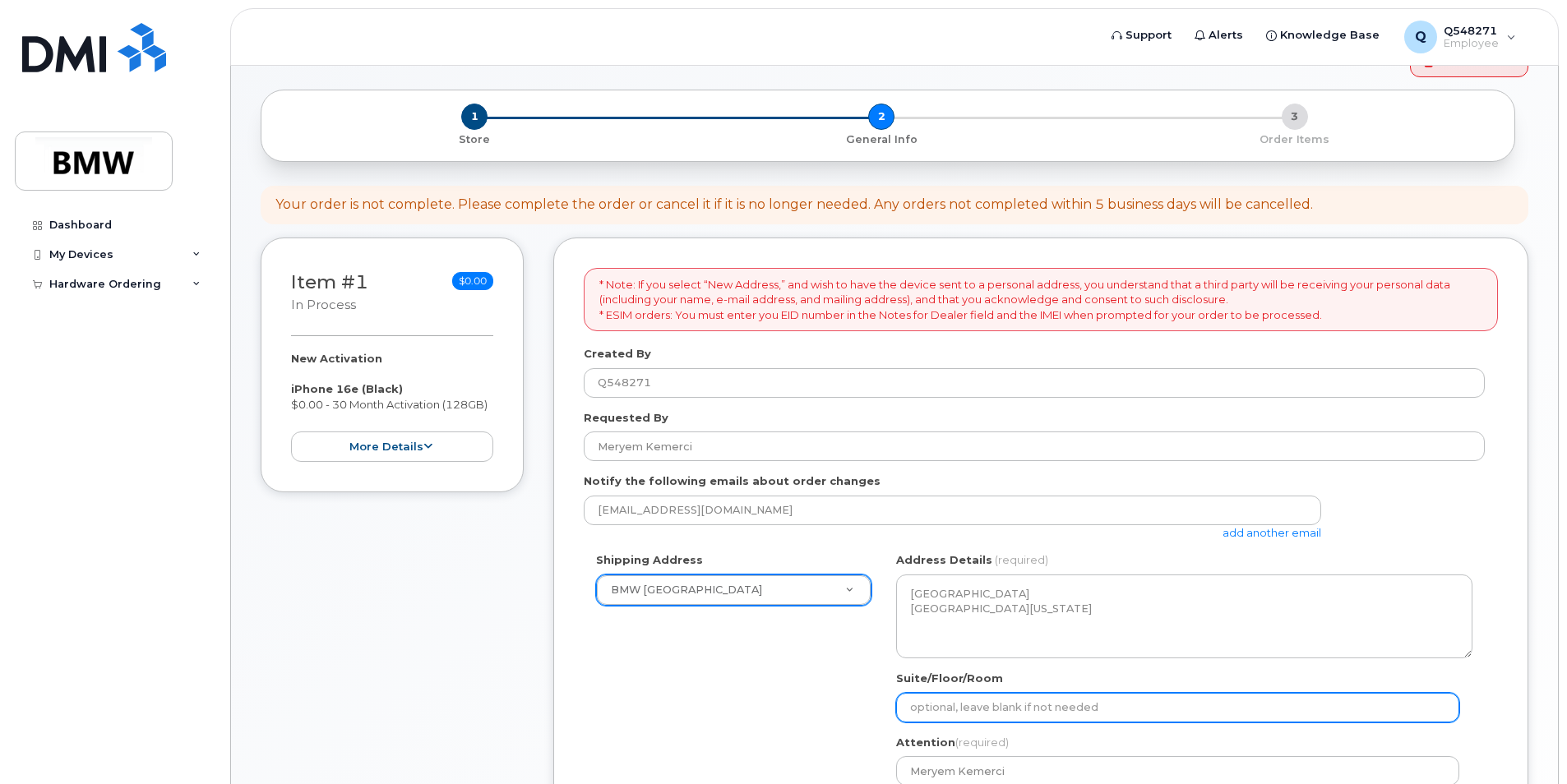
scroll to position [0, 0]
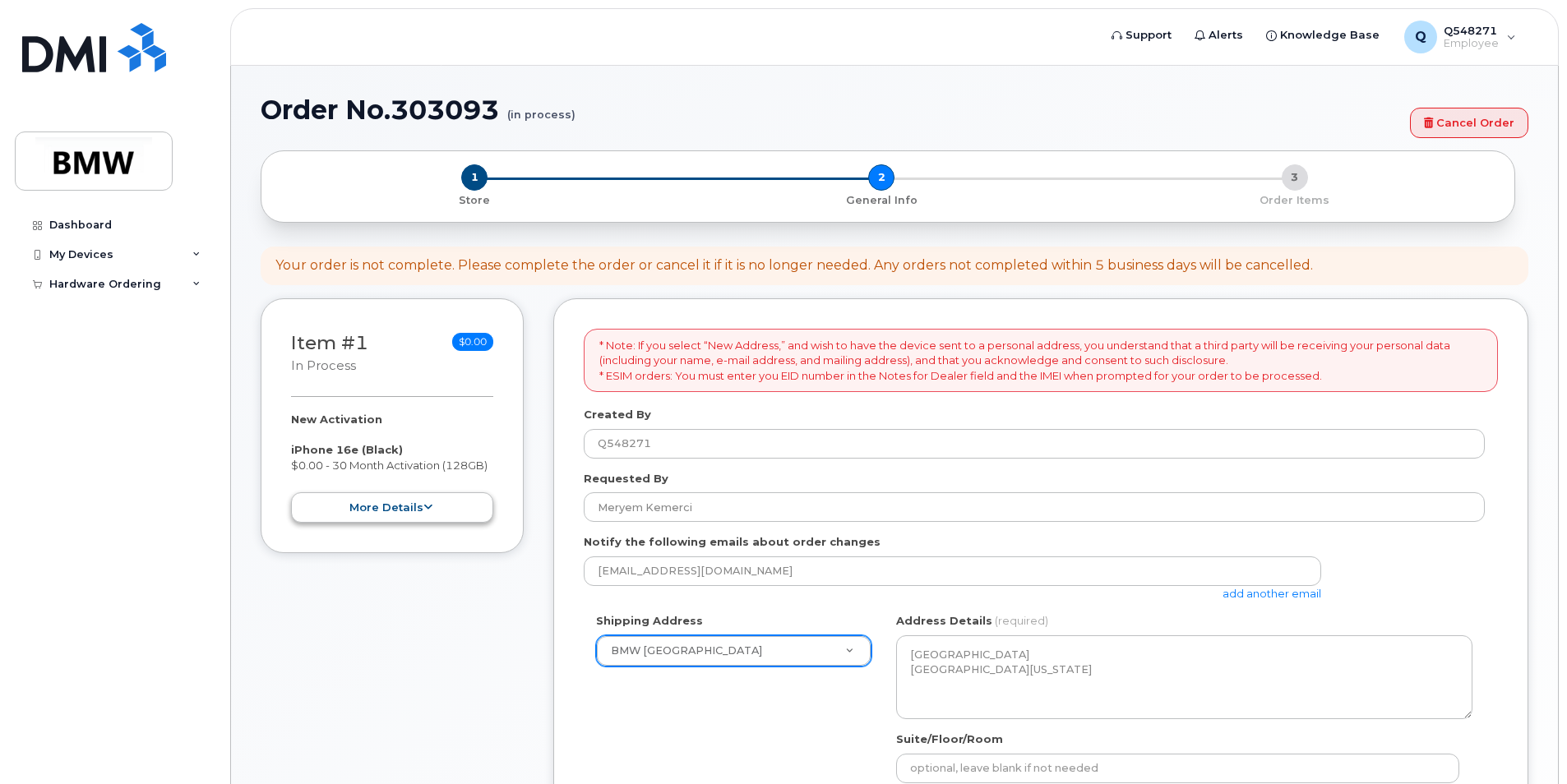
type input "3475726612"
click at [427, 507] on icon at bounding box center [428, 507] width 9 height 10
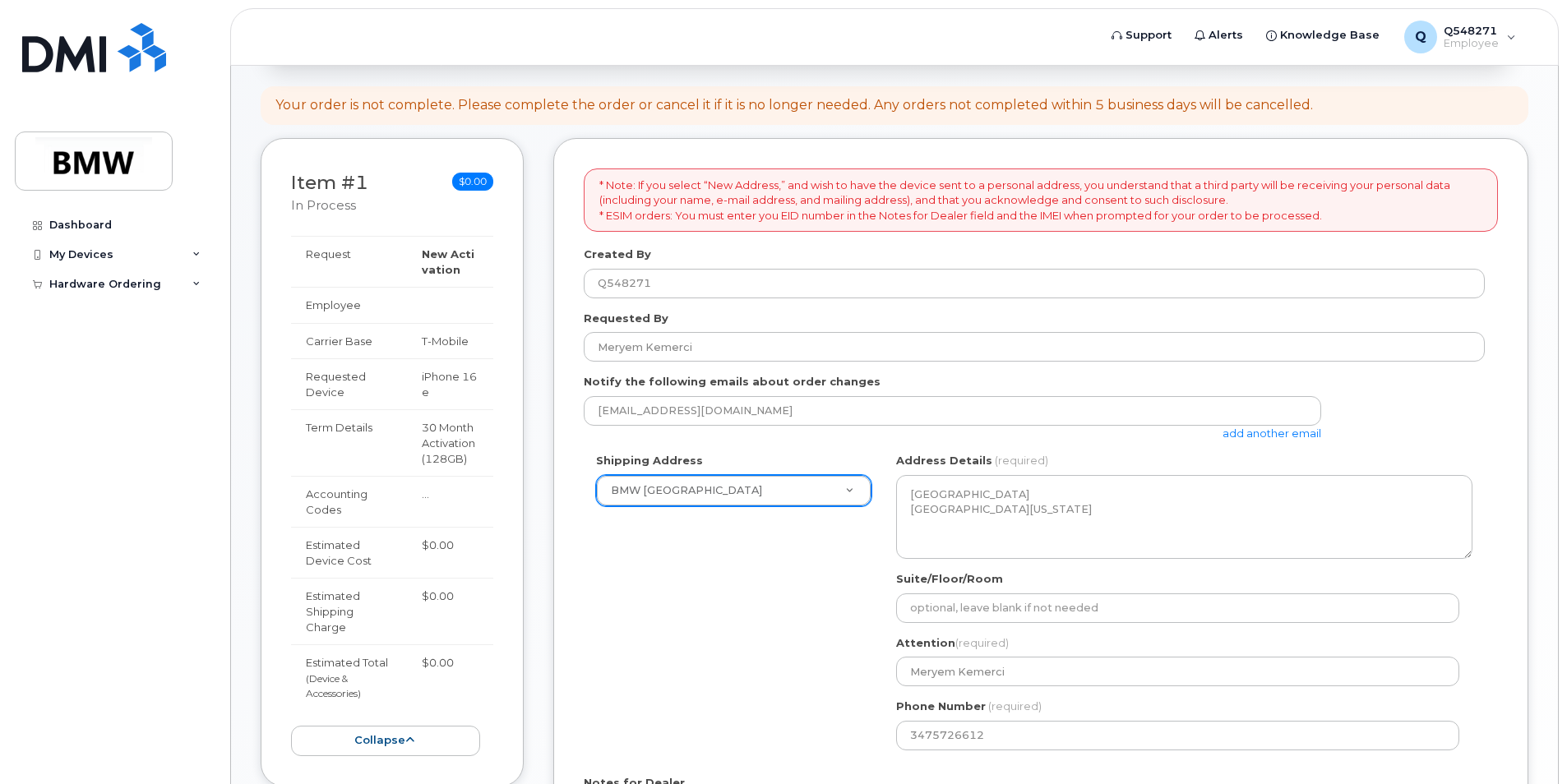
scroll to position [164, 0]
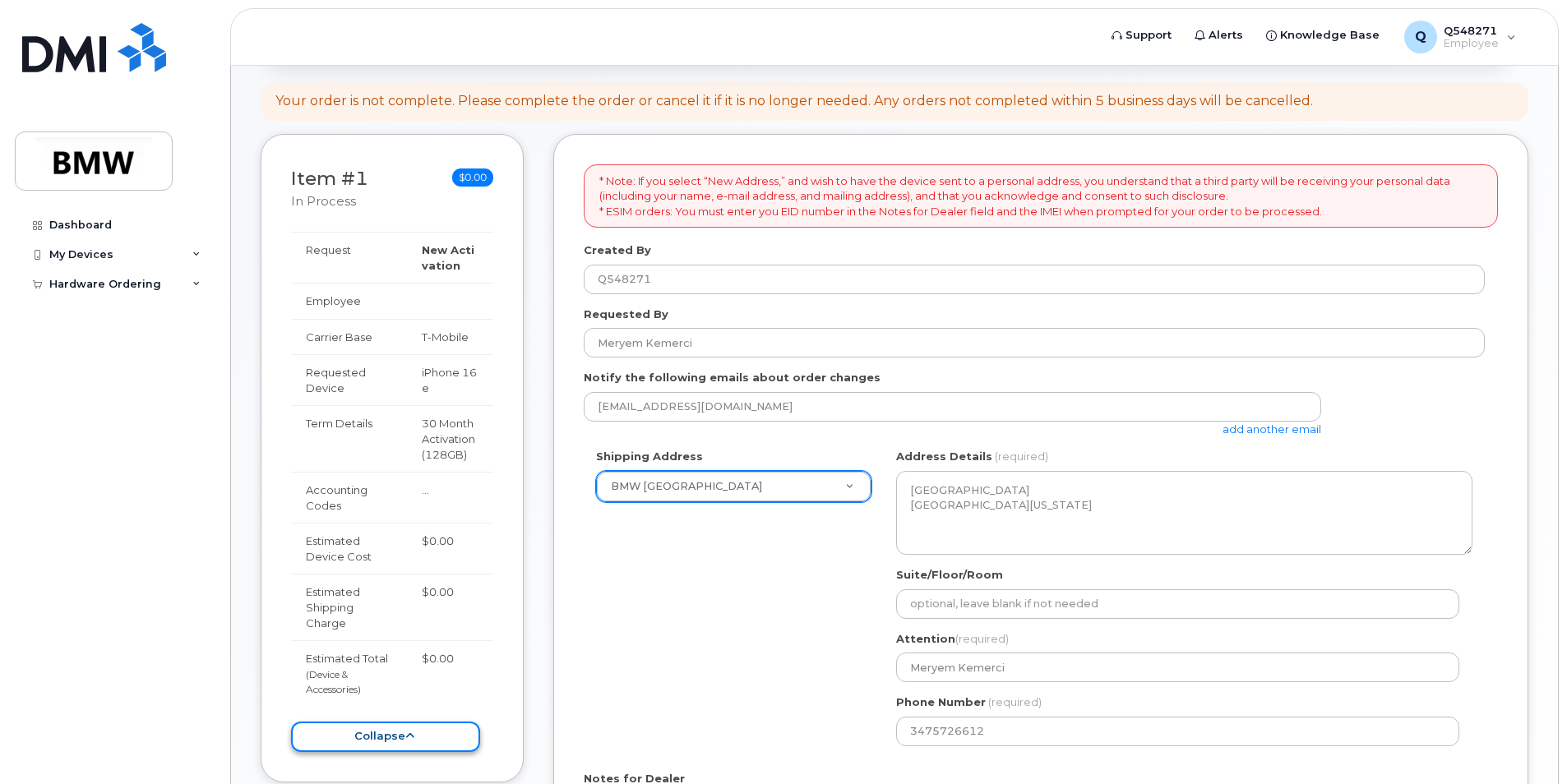
click at [409, 741] on icon at bounding box center [411, 735] width 9 height 10
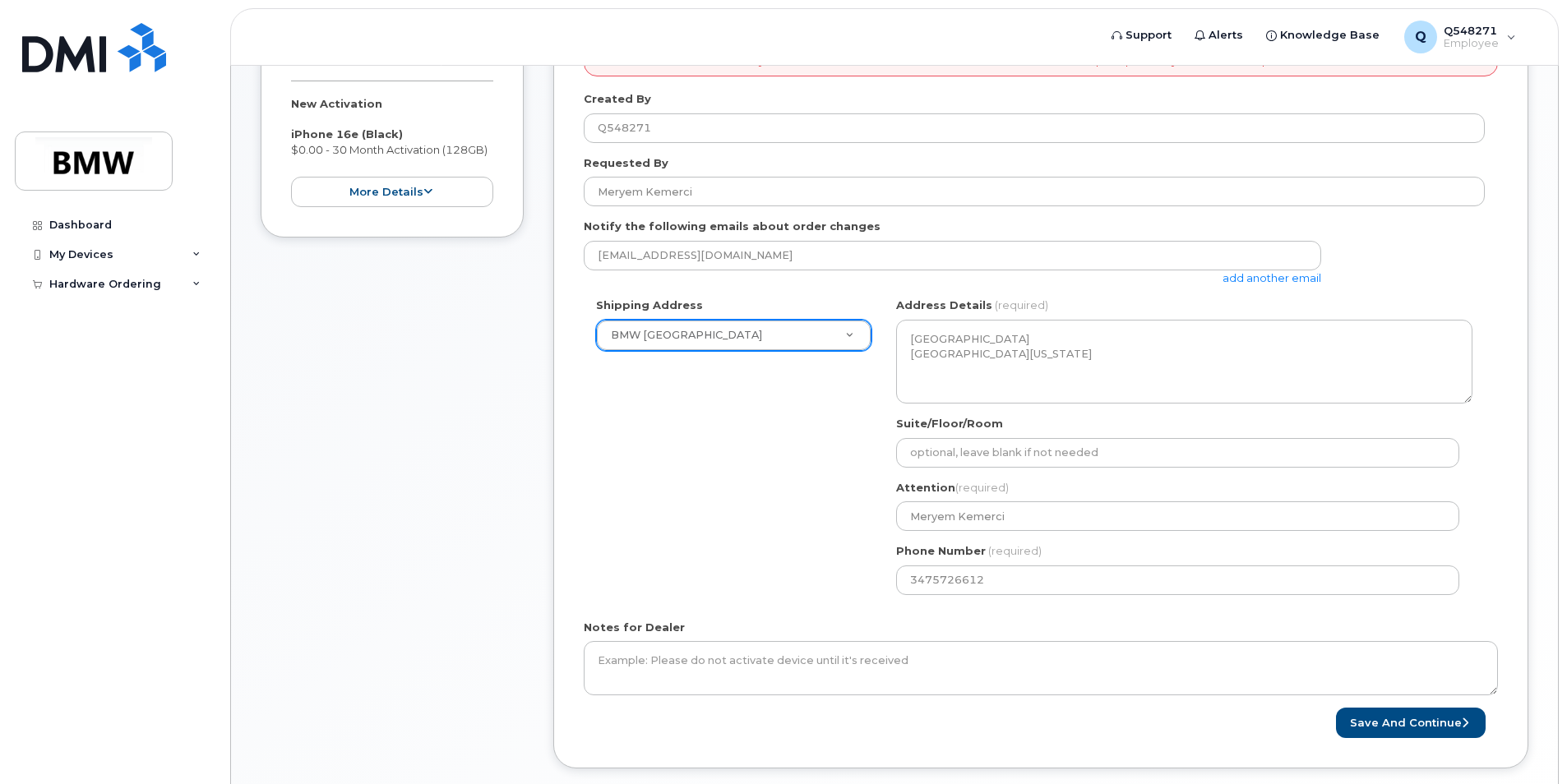
scroll to position [407, 0]
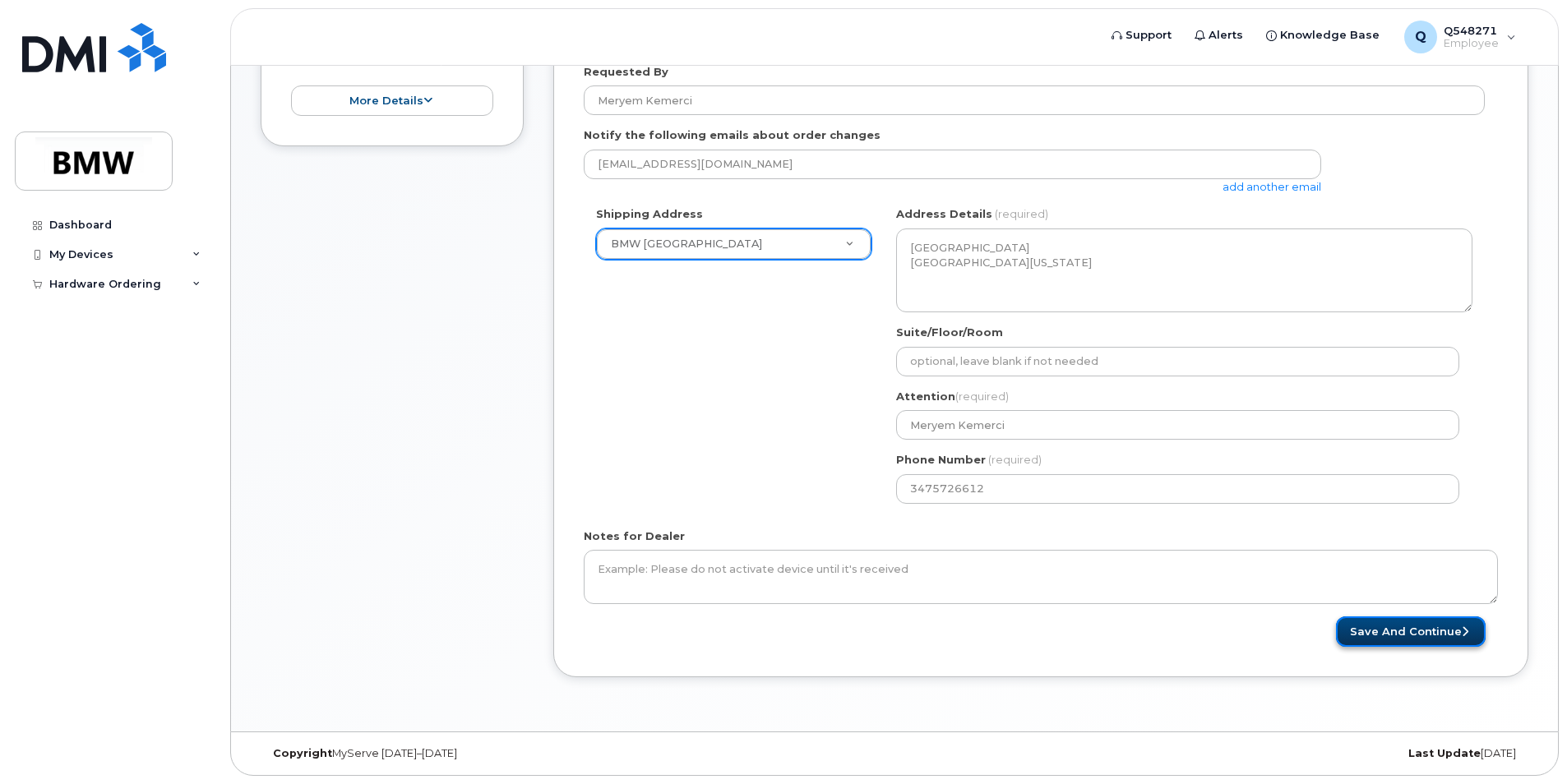
click at [1402, 625] on button "Save and Continue" at bounding box center [1410, 631] width 149 height 30
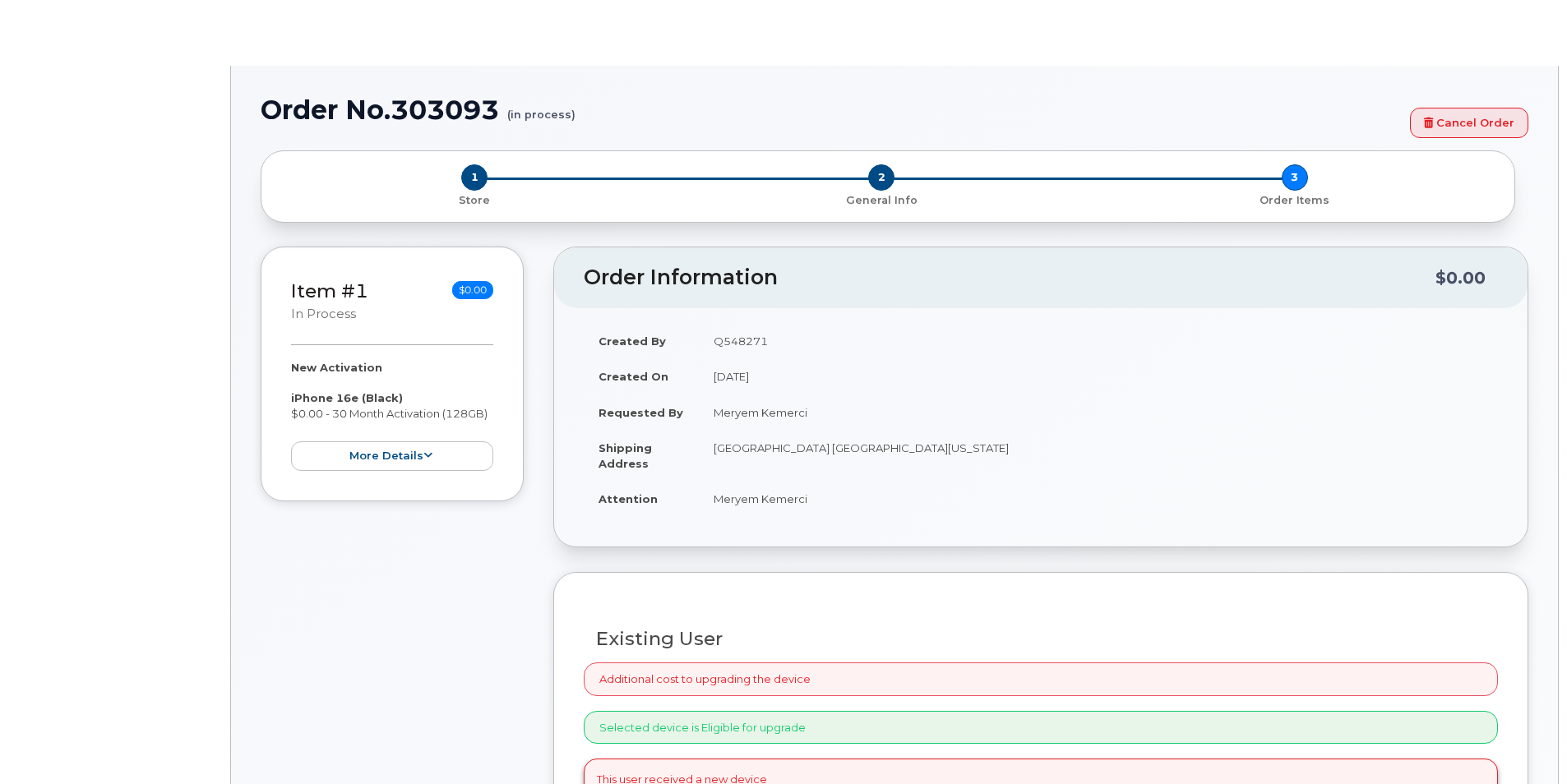
select select "1885307"
radio input "true"
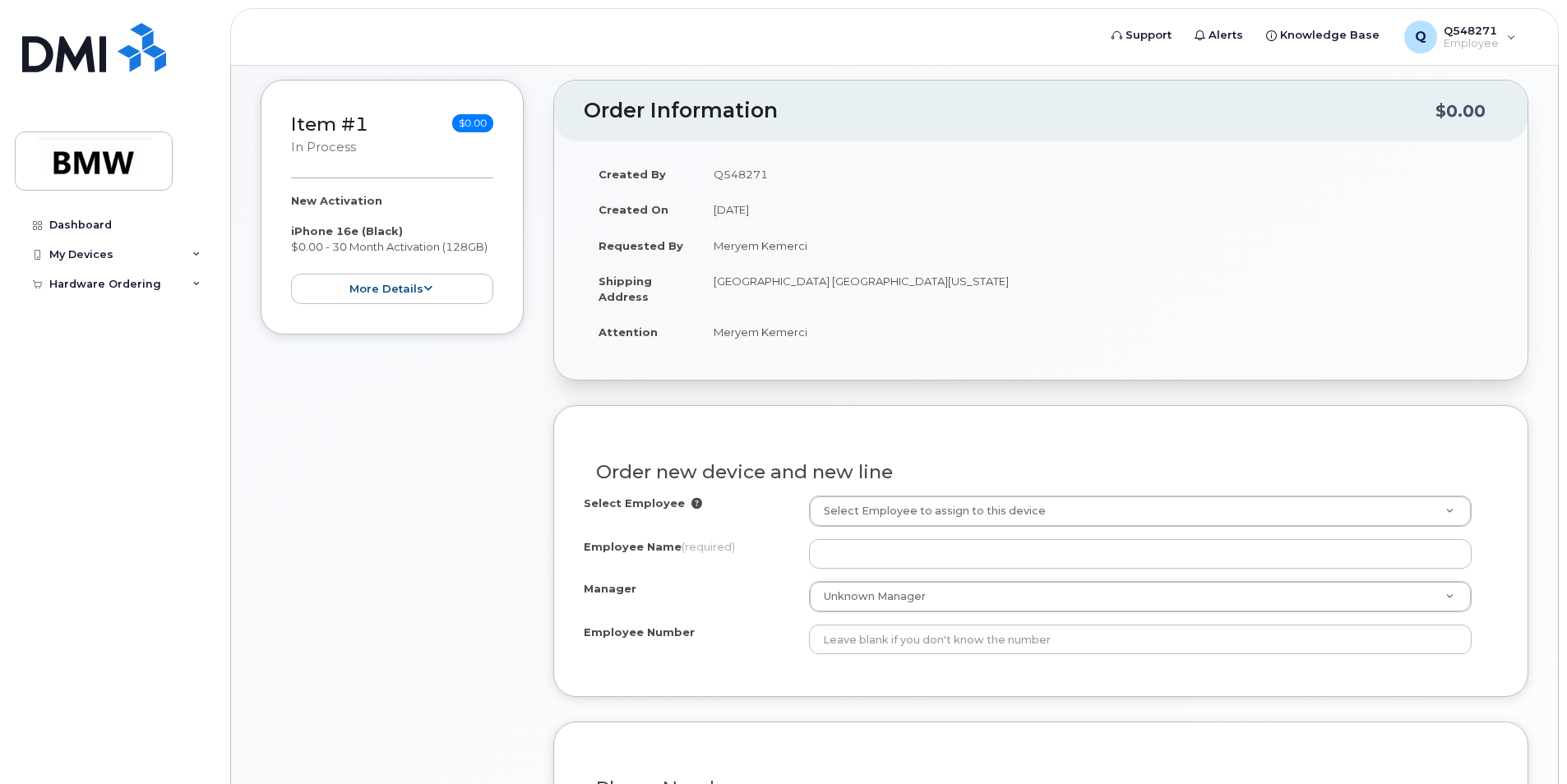
scroll to position [329, 0]
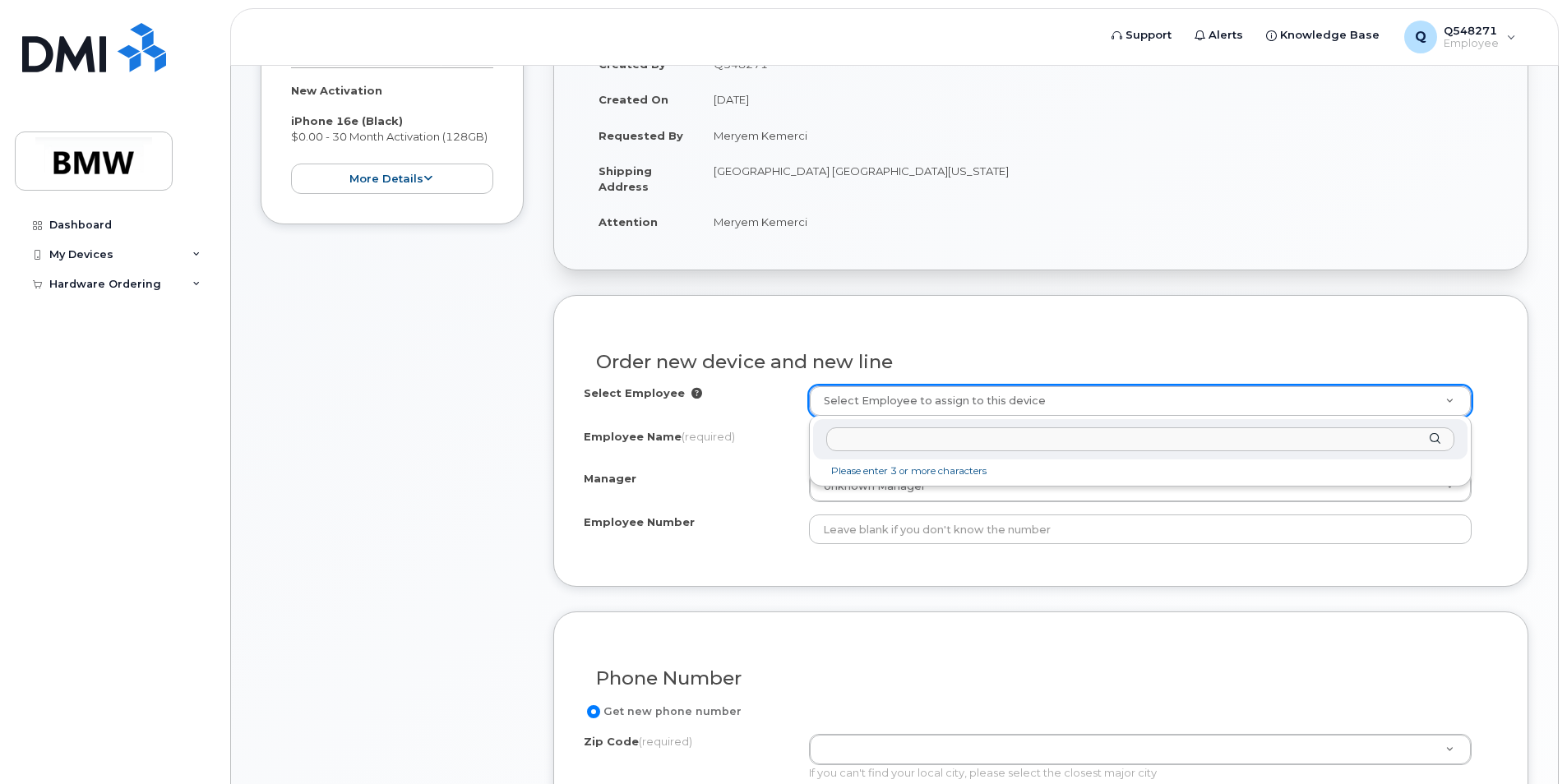
click at [908, 442] on input "text" at bounding box center [1140, 438] width 628 height 23
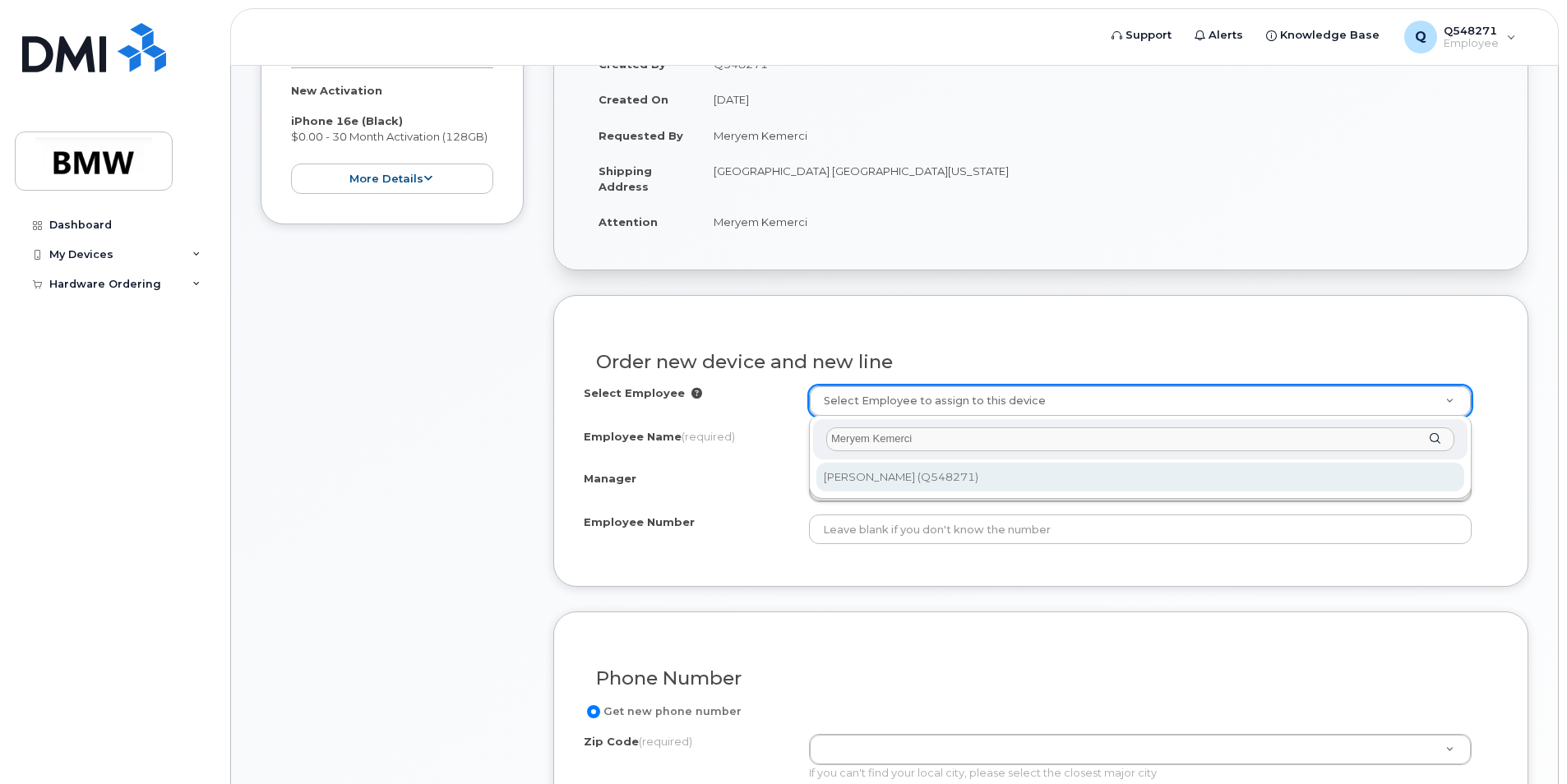
type input "Meryem Kemerci"
type input "1897189"
type input "Meryem Kemerci"
type input "Q548271"
type input "WL: [GEOGRAPHIC_DATA]"
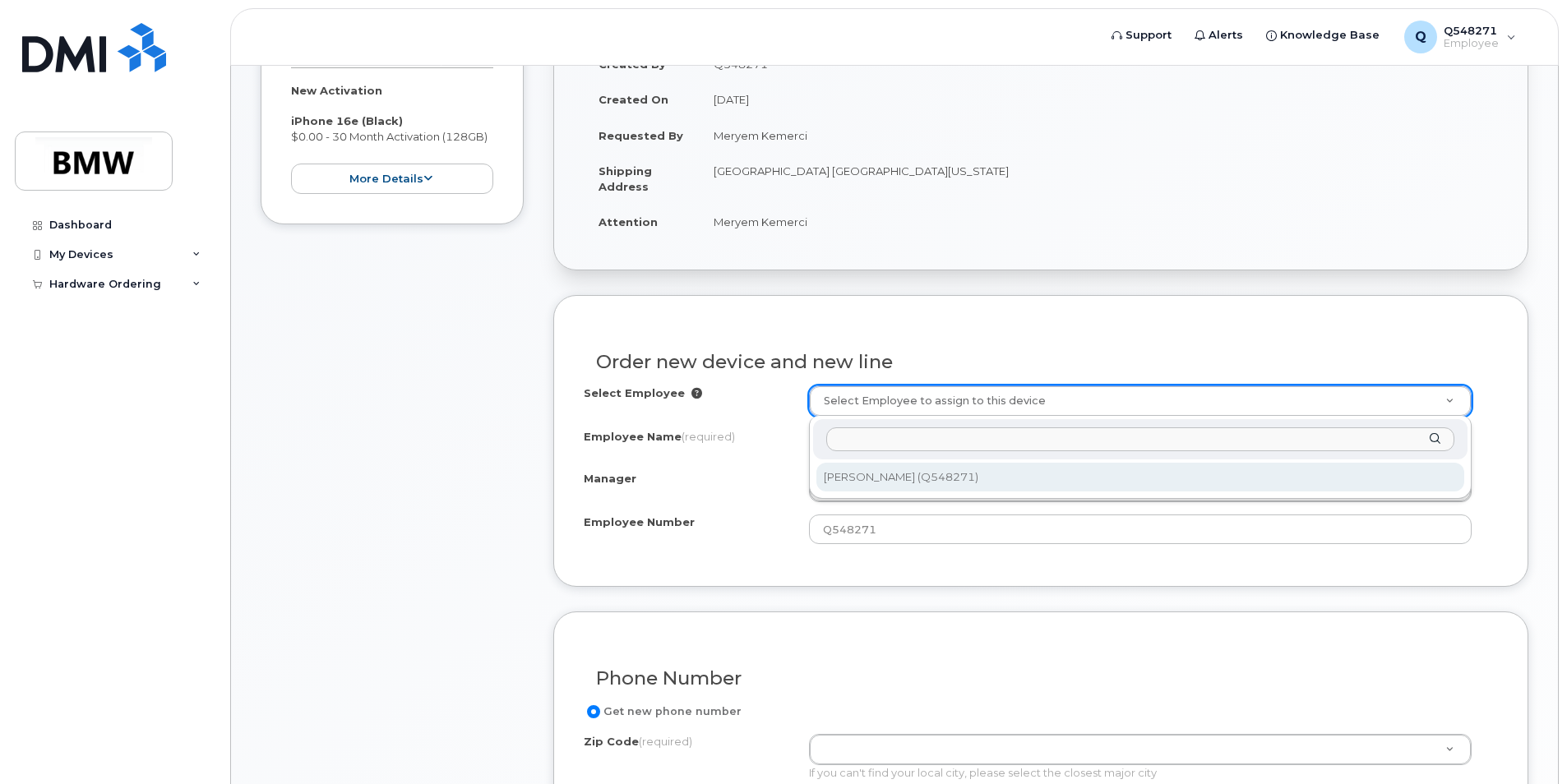
select select "1897979"
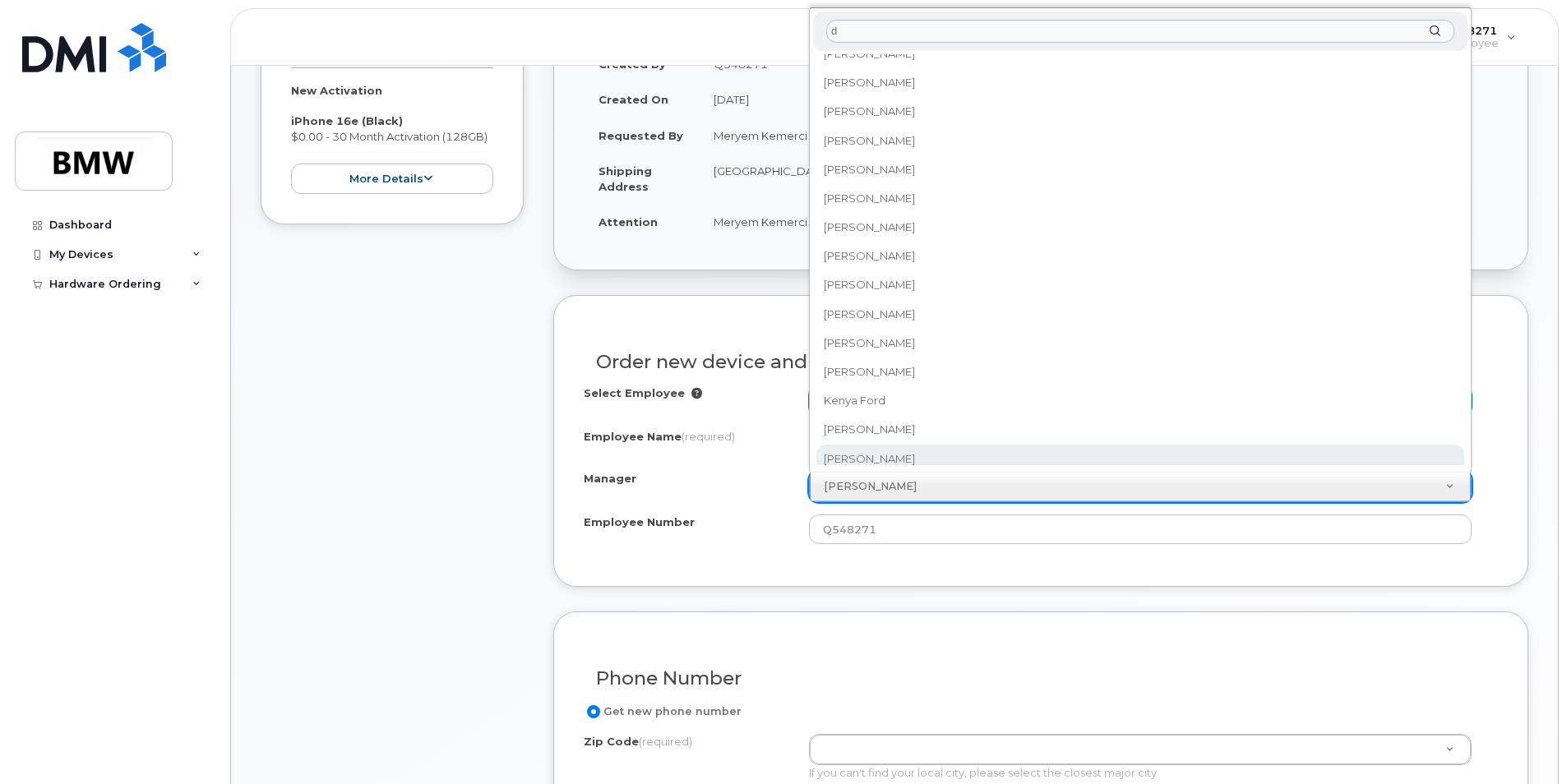
scroll to position [0, 0]
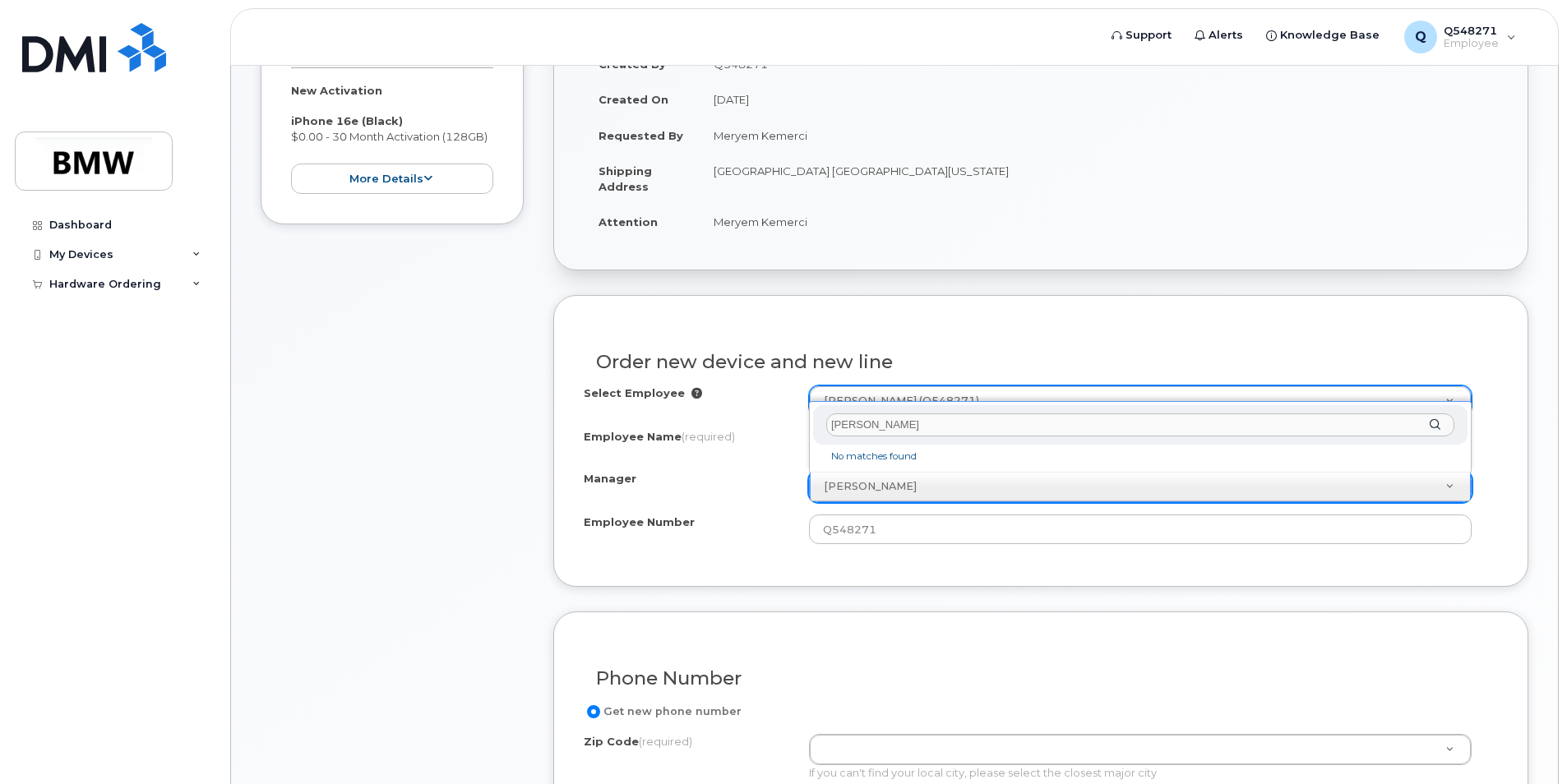
type input "[PERSON_NAME]"
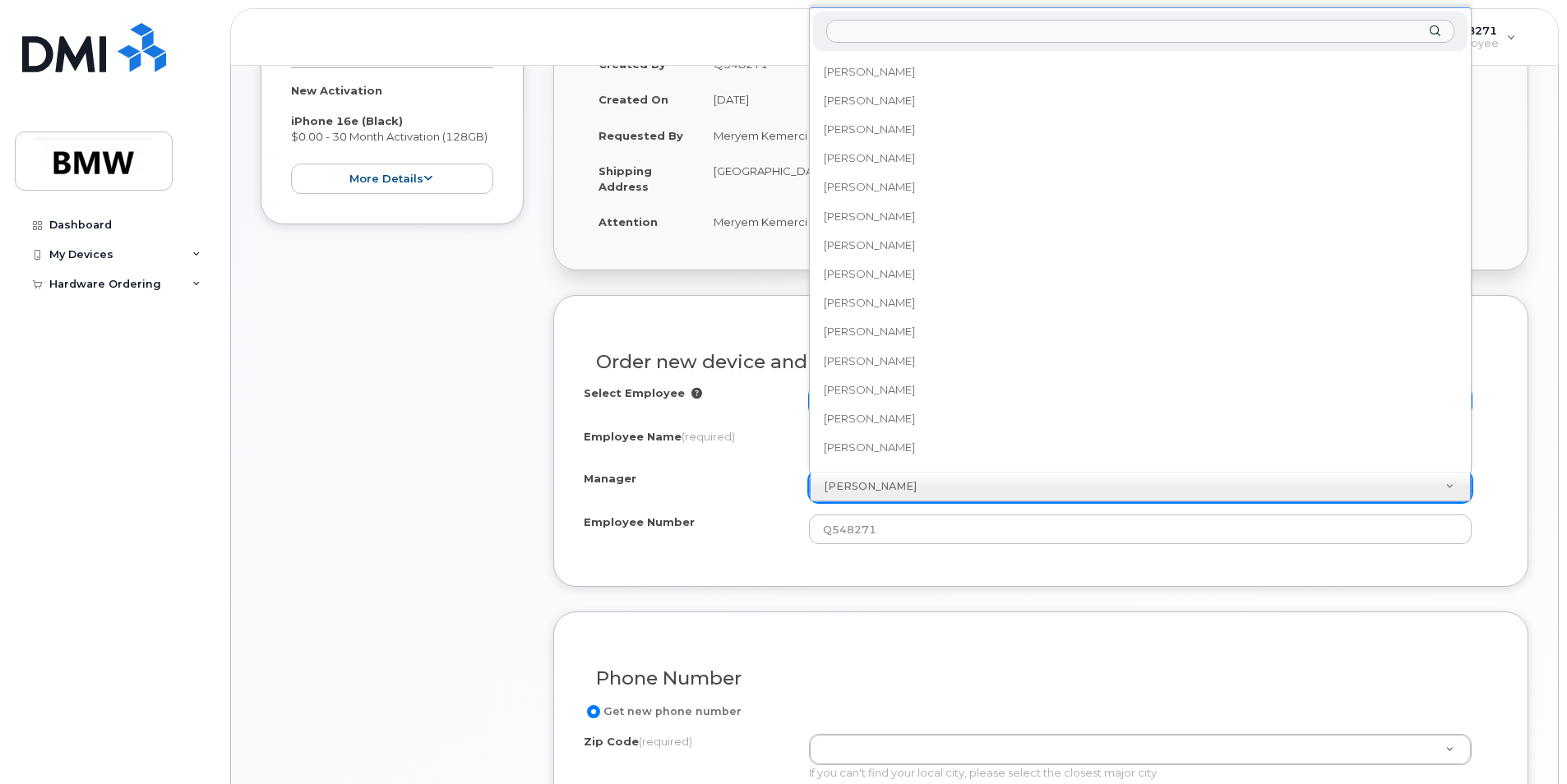
scroll to position [5873, 0]
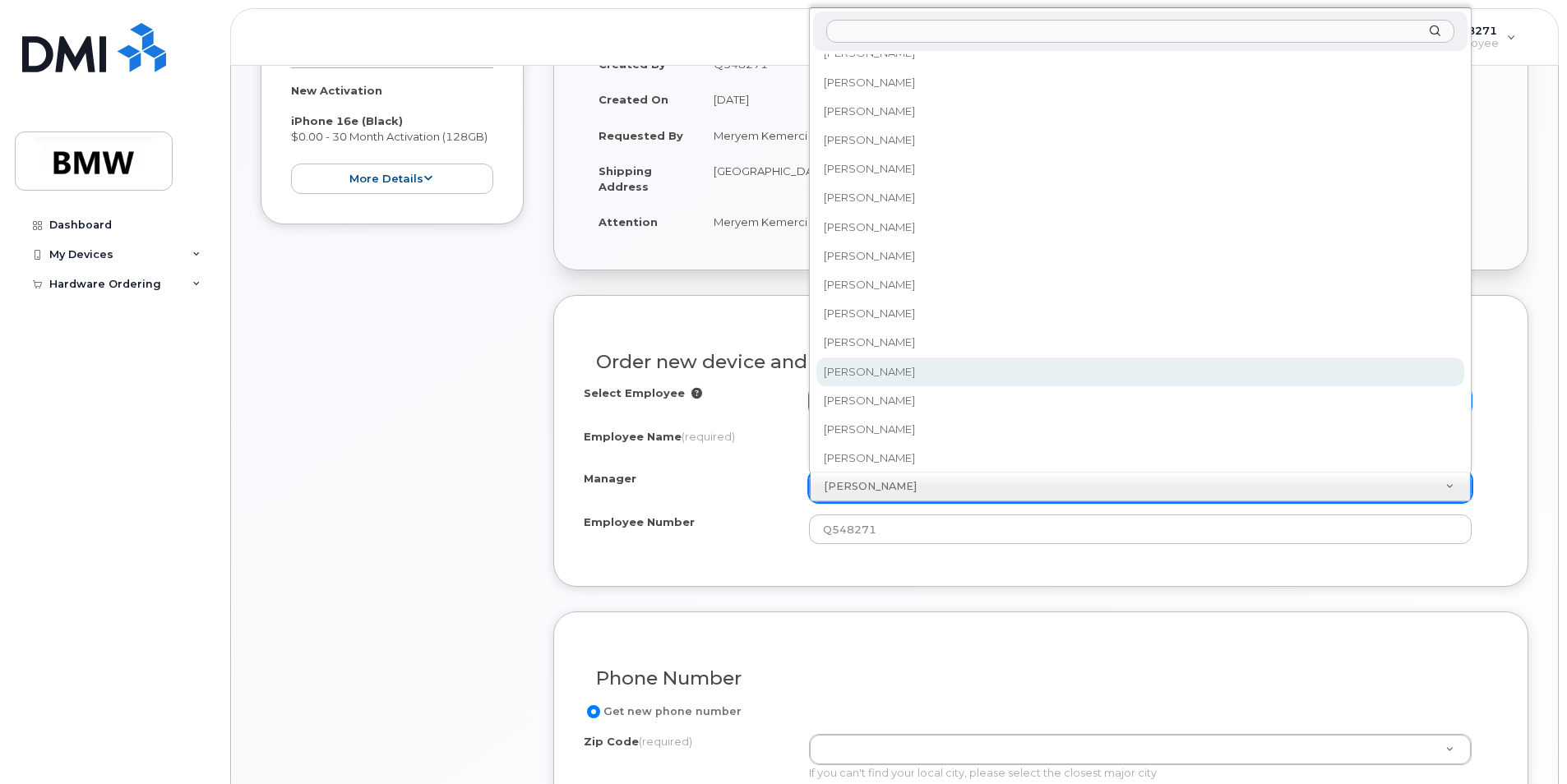
select select "1897665"
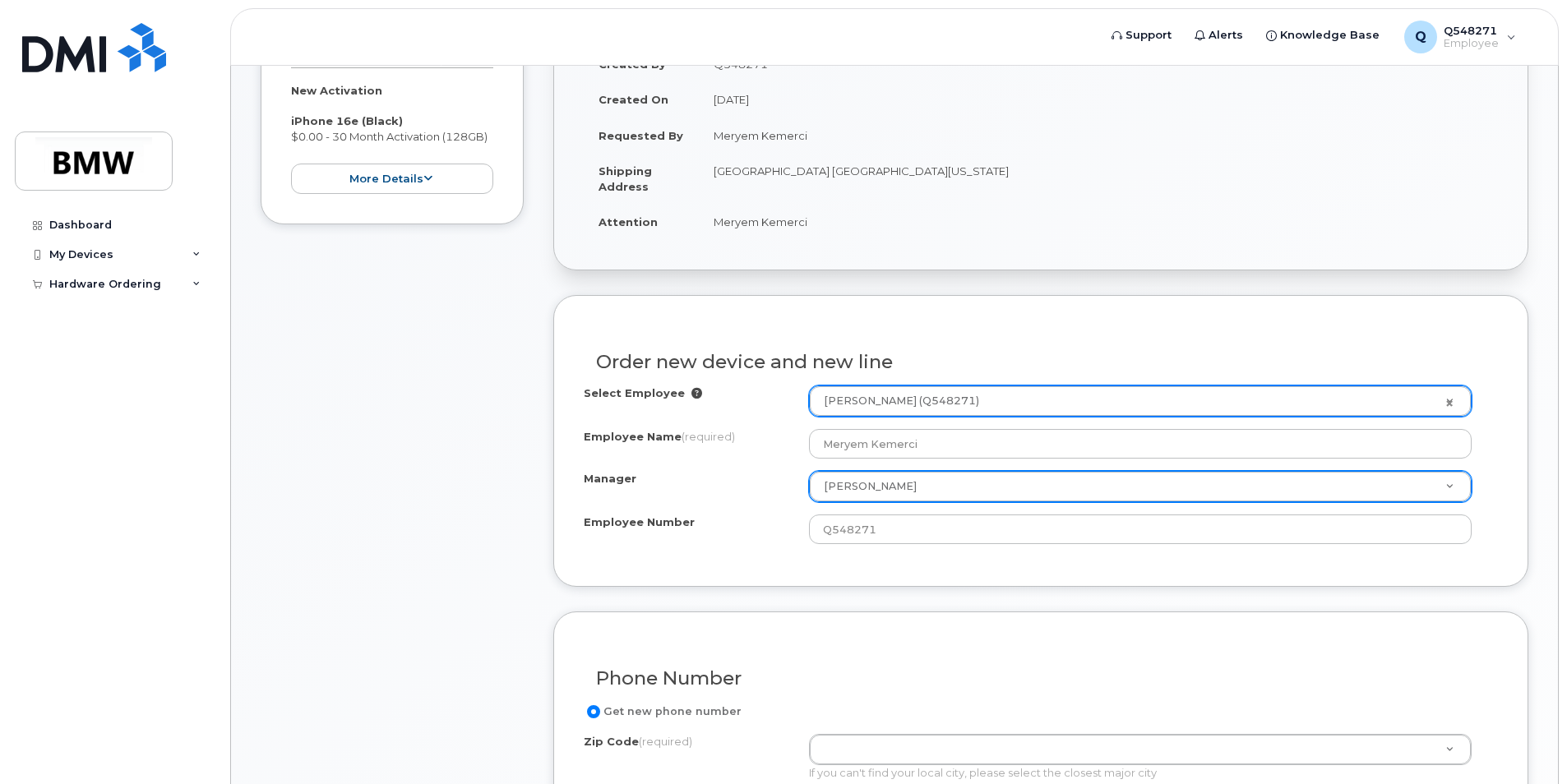
click at [932, 563] on div "Order new device and new line Select Employee Meryem Kemerci (Q548271) 1897189 …" at bounding box center [1041, 440] width 975 height 292
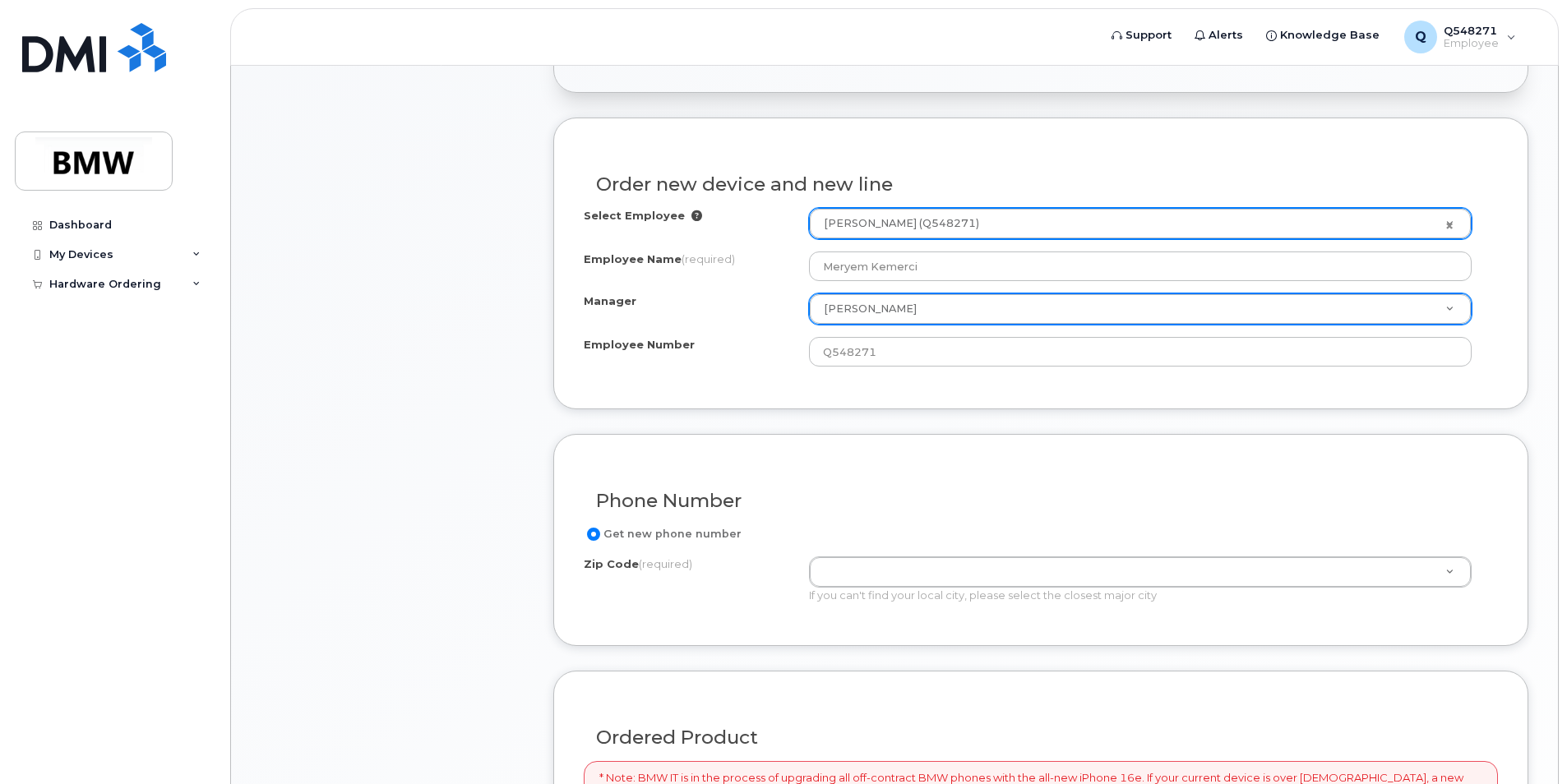
scroll to position [657, 0]
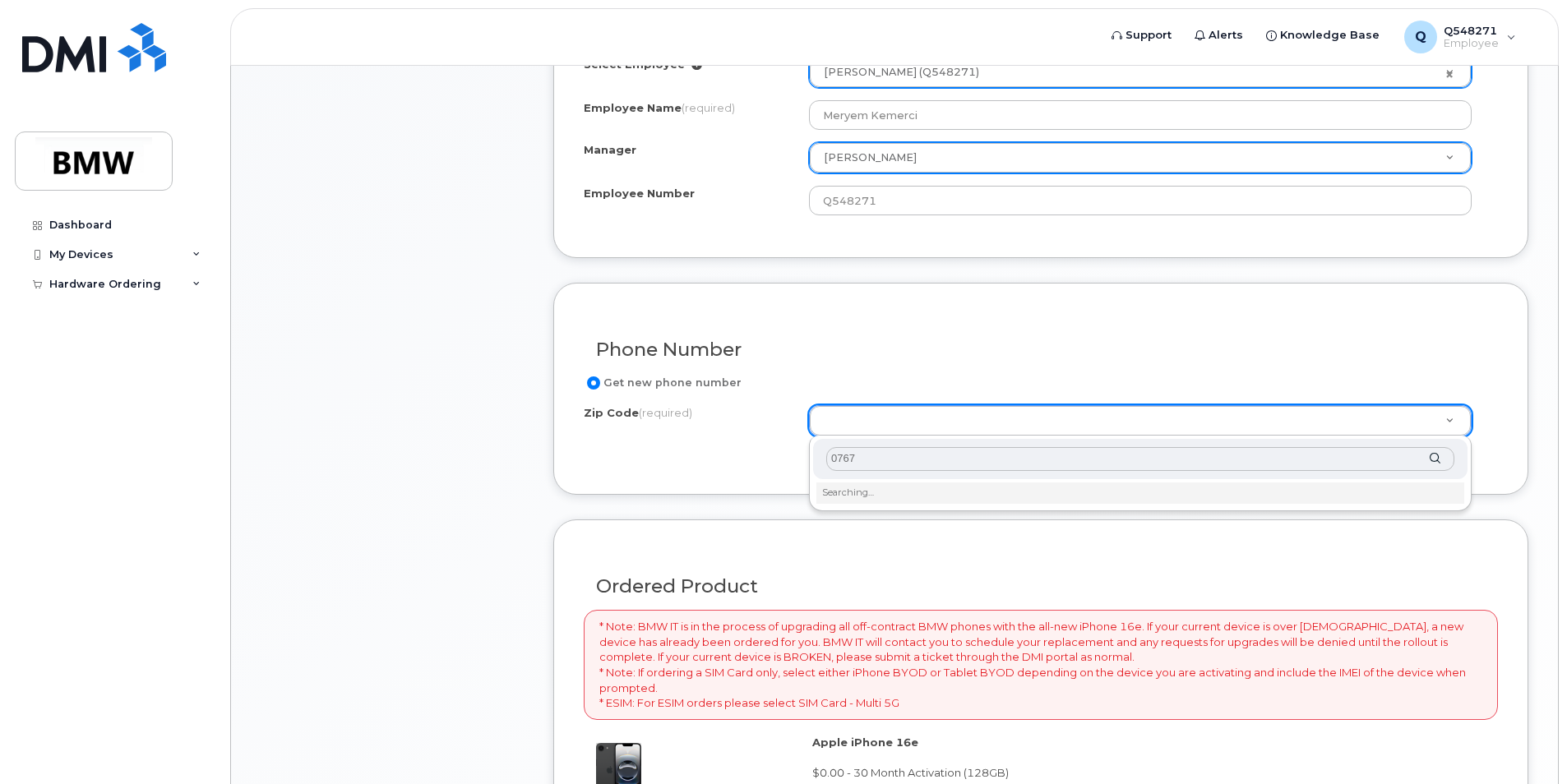
type input "07677"
type input "07677 (Woodcliff Lake, NJ)"
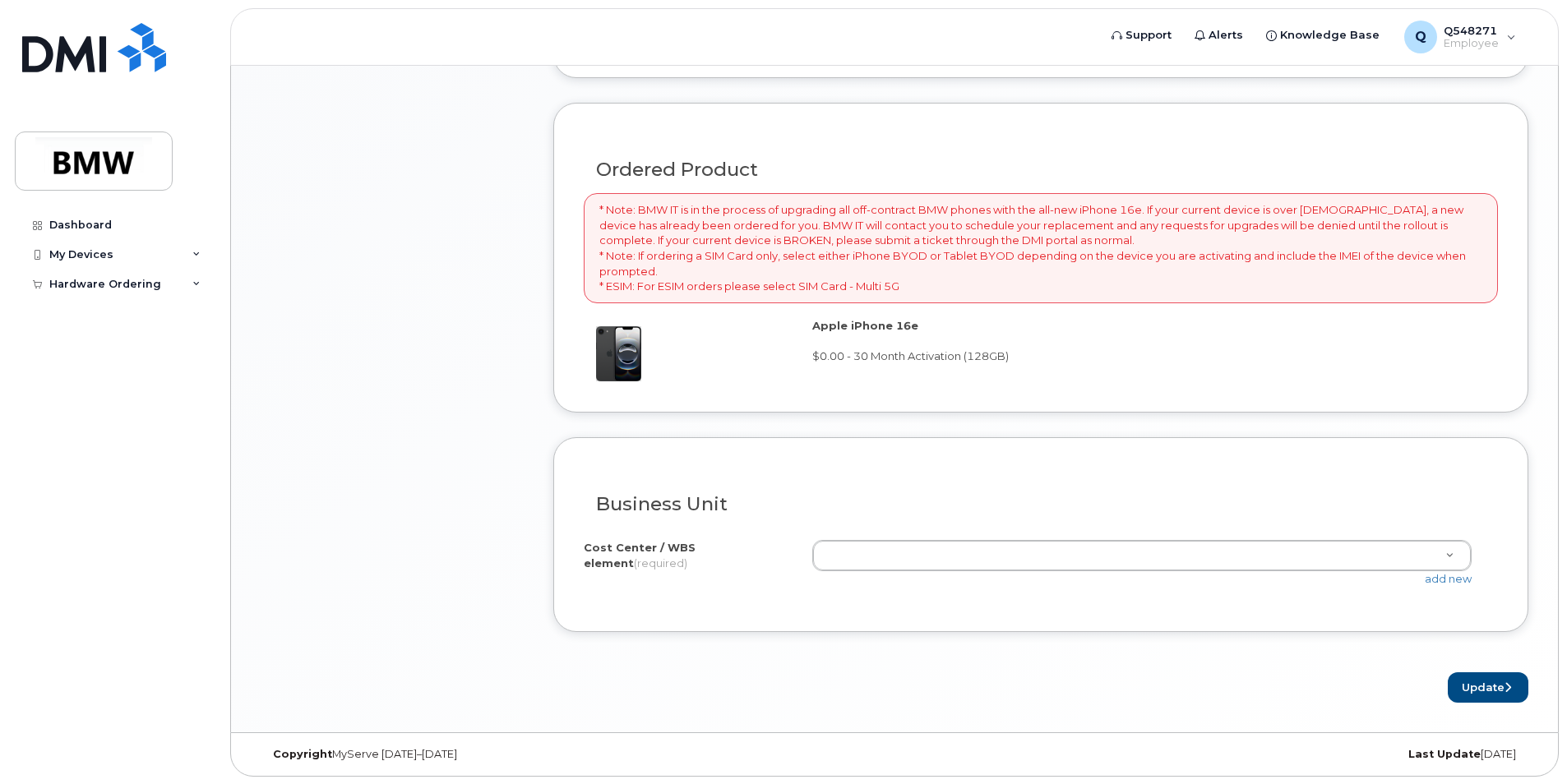
scroll to position [1075, 0]
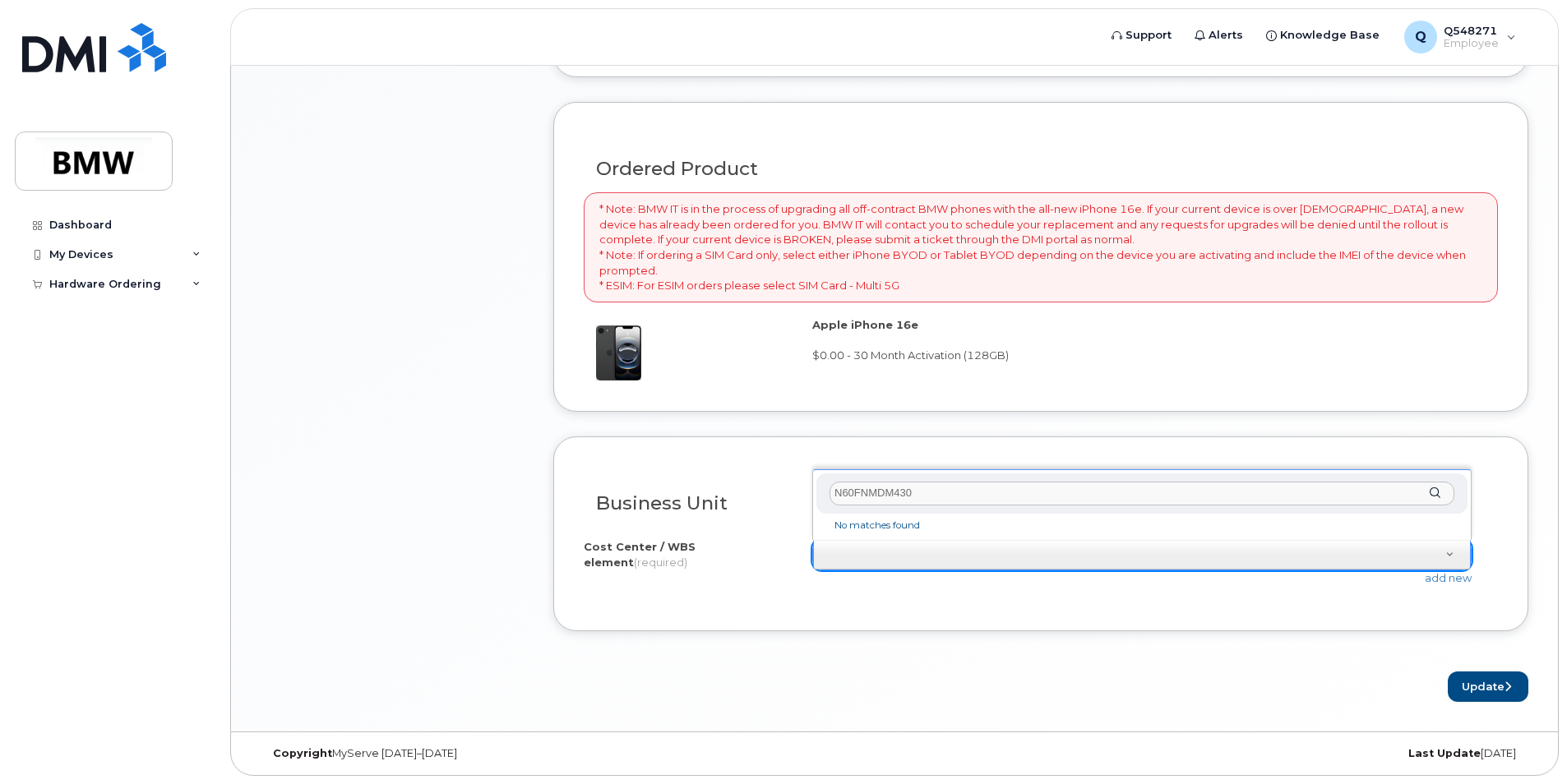
click at [878, 489] on input "N60FNMDM430" at bounding box center [1141, 493] width 625 height 23
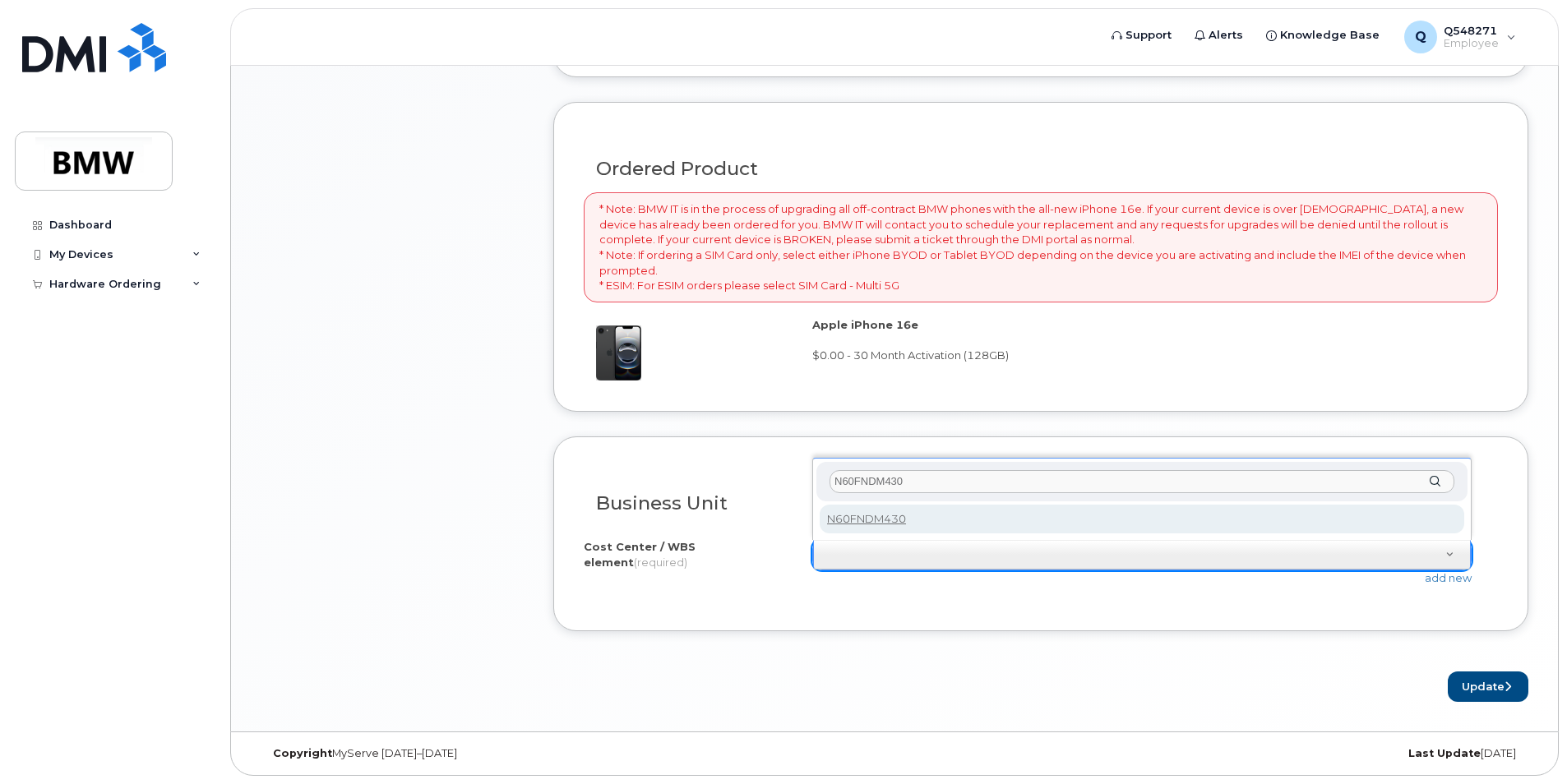
type input "N60FNDM430"
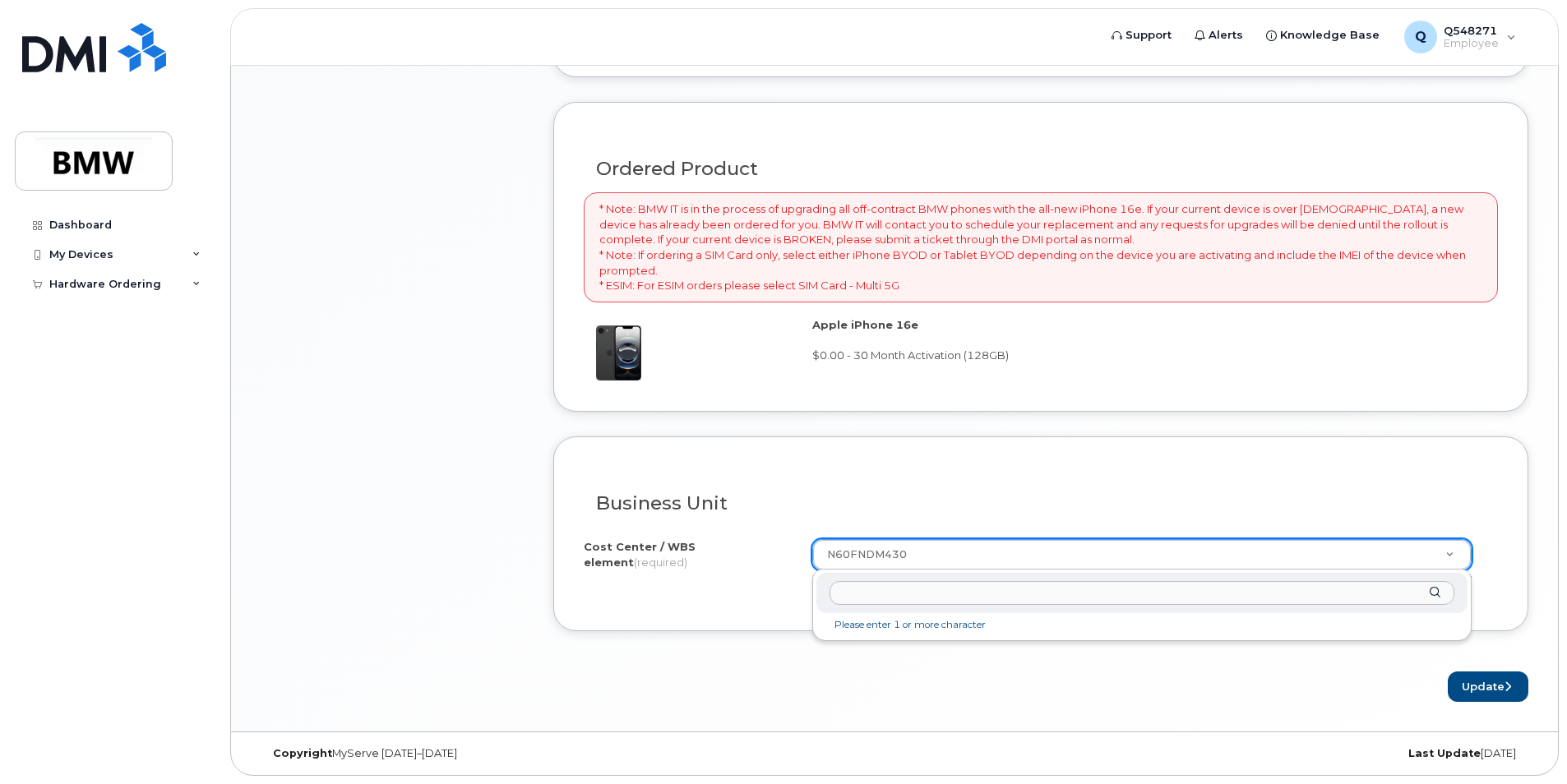
drag, startPoint x: 909, startPoint y: 553, endPoint x: 813, endPoint y: 555, distance: 96.0
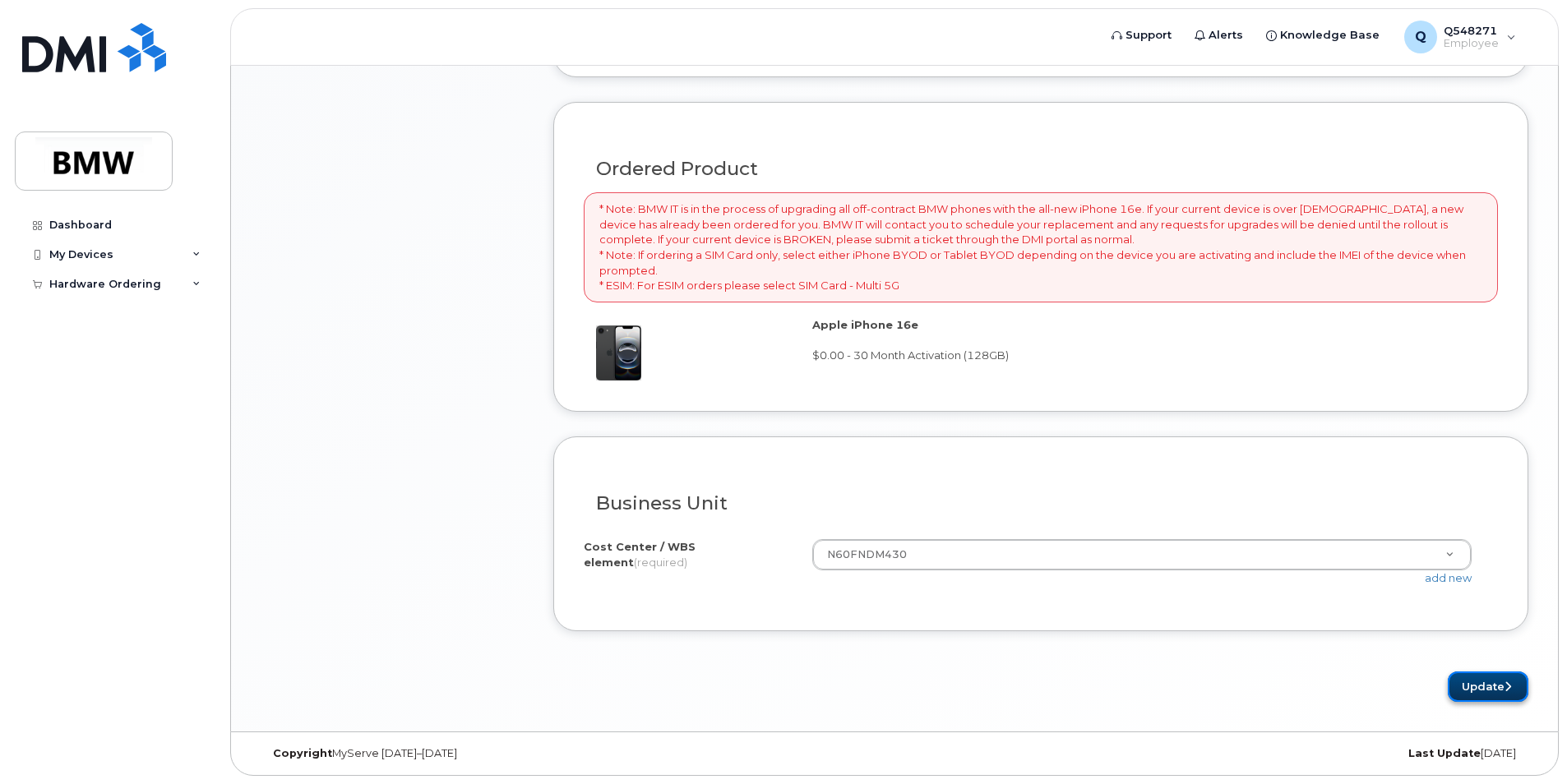
click at [1495, 680] on button "Update" at bounding box center [1488, 686] width 81 height 30
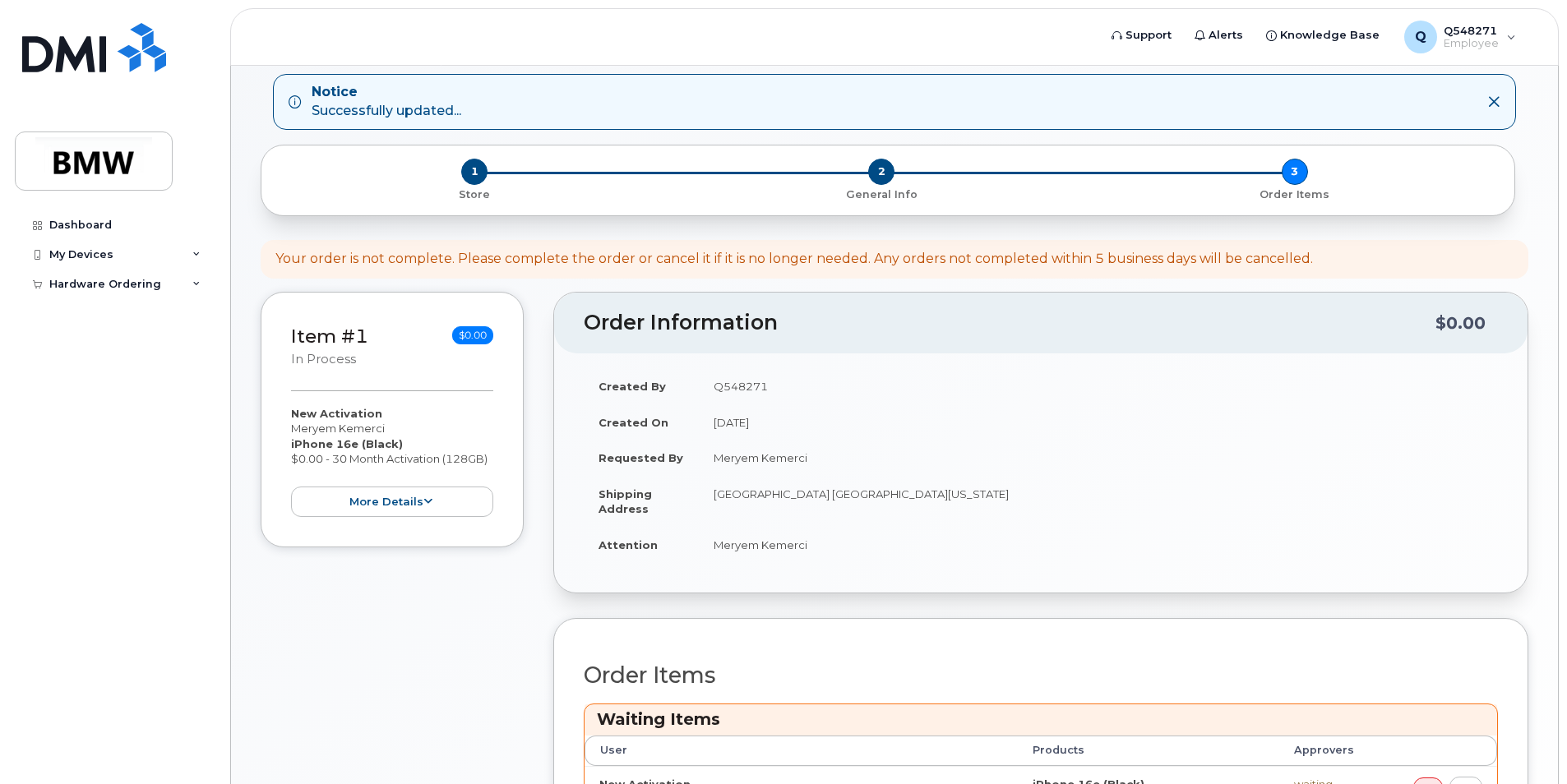
scroll to position [352, 0]
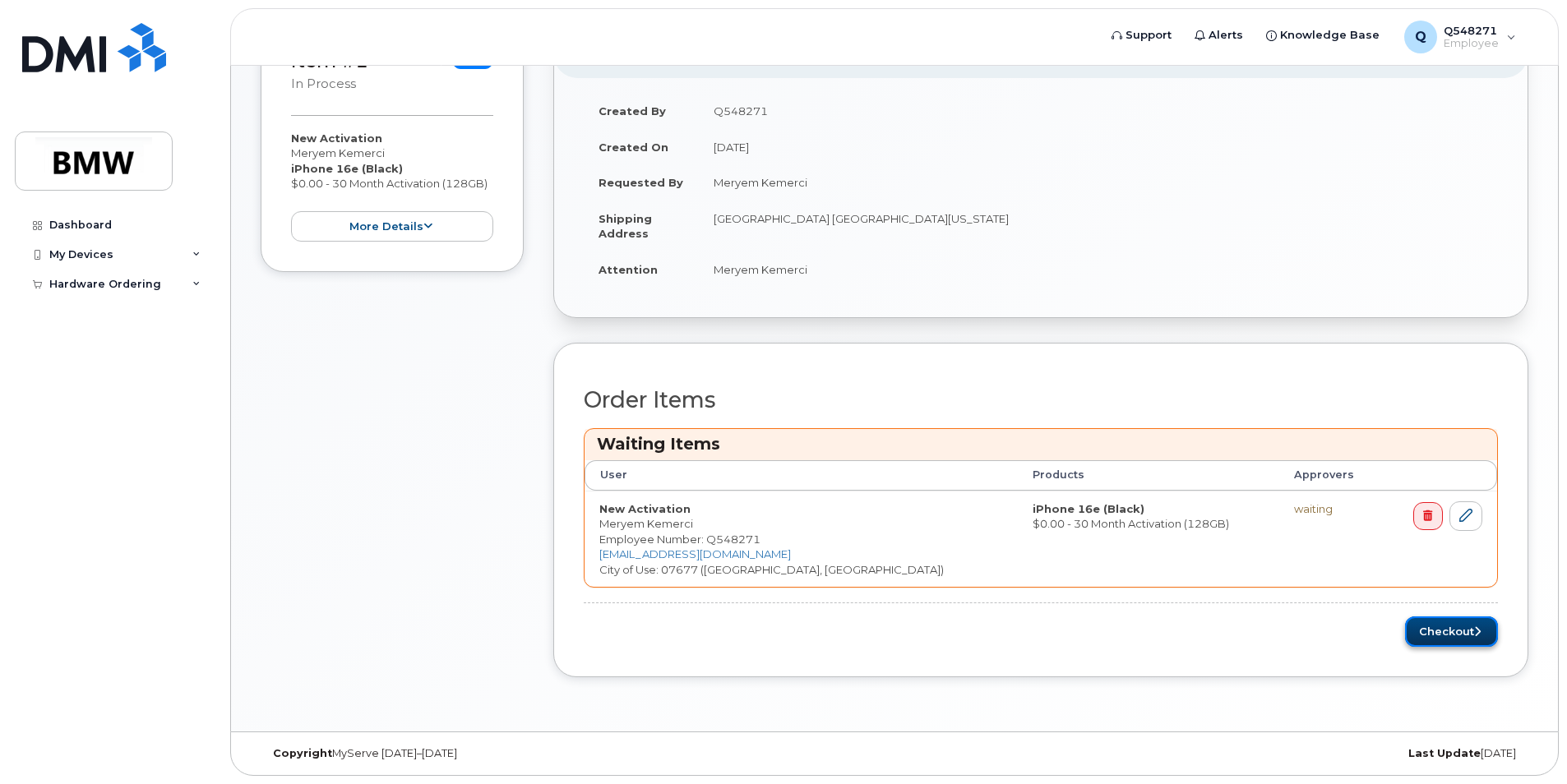
click at [1441, 628] on button "Checkout" at bounding box center [1451, 631] width 93 height 30
